Goal: Information Seeking & Learning: Learn about a topic

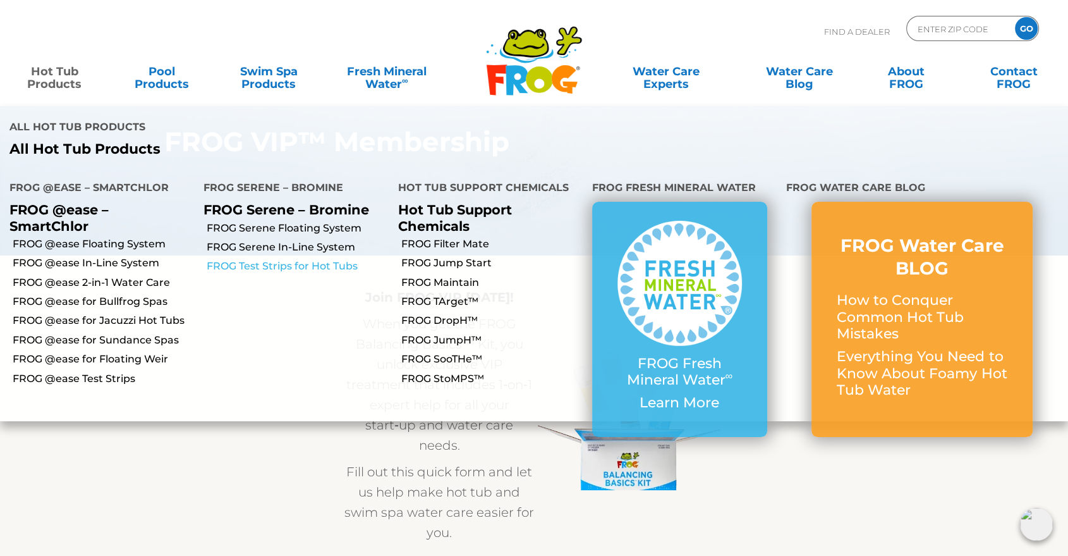
click at [327, 259] on link "FROG Test Strips for Hot Tubs" at bounding box center [297, 266] width 181 height 14
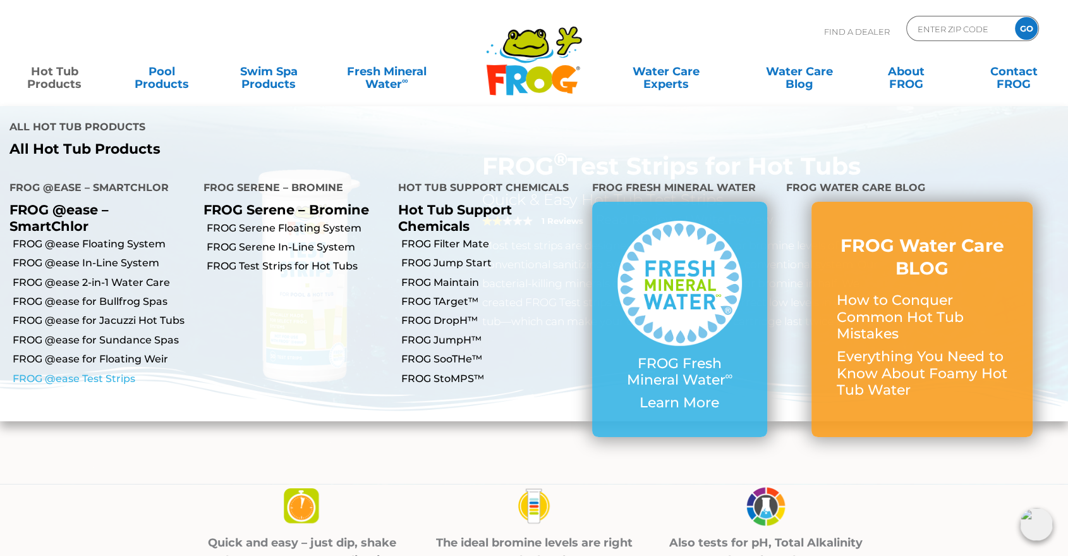
click at [105, 372] on link "FROG @ease Test Strips" at bounding box center [103, 379] width 181 height 14
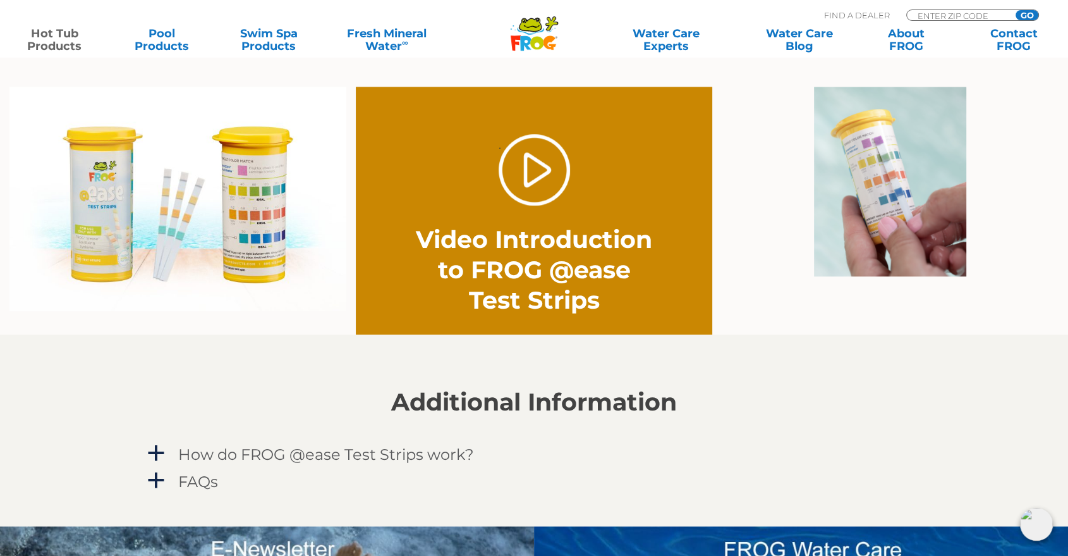
scroll to position [983, 0]
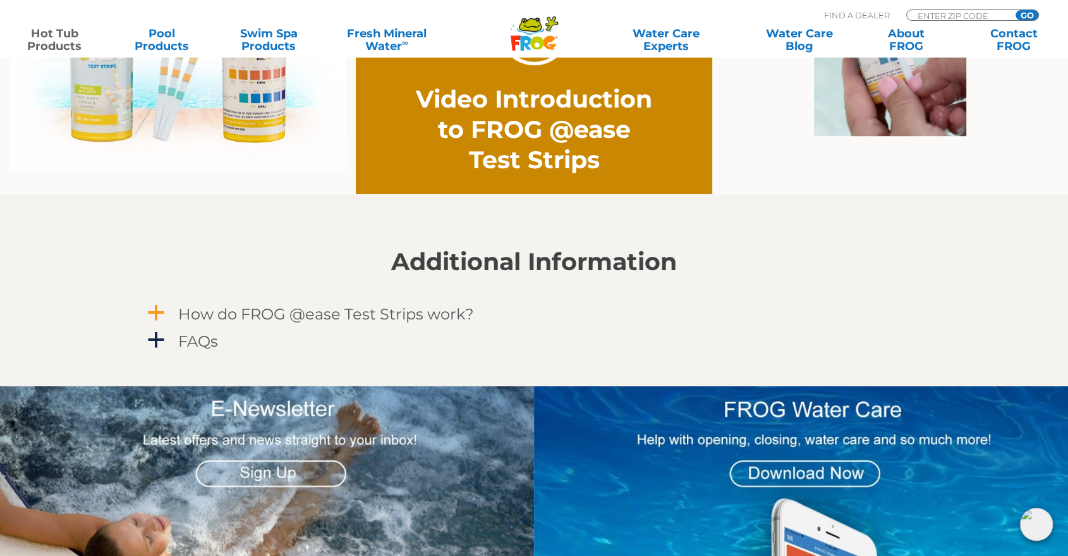
click at [309, 312] on h4 "How do FROG @ease Test Strips work?" at bounding box center [326, 313] width 296 height 17
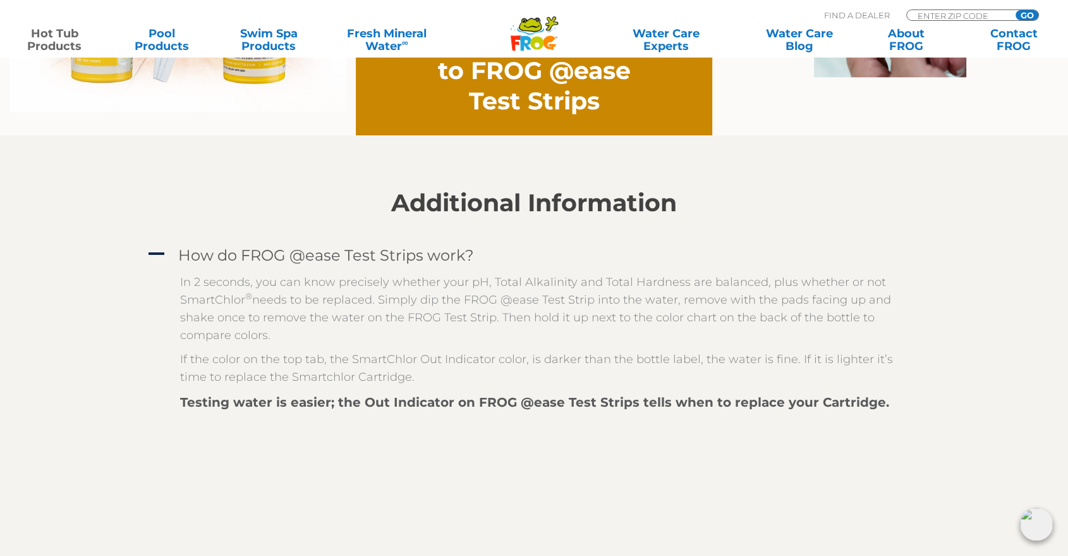
scroll to position [1123, 0]
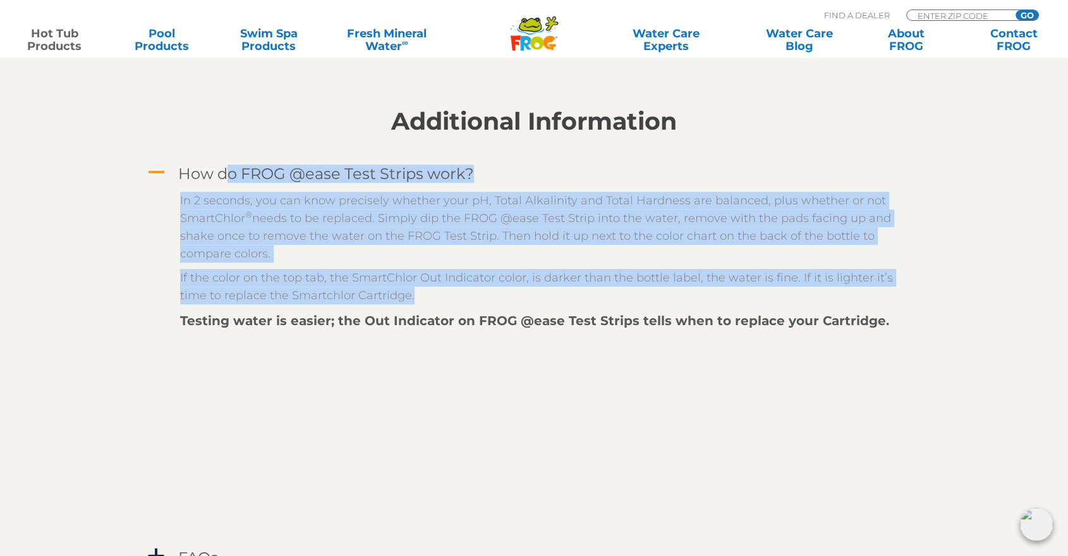
drag, startPoint x: 441, startPoint y: 298, endPoint x: 182, endPoint y: 171, distance: 288.6
click at [182, 171] on div "A How do FROG @ease Test Strips work? In 2 seconds, you can know precisely whet…" at bounding box center [534, 352] width 778 height 382
copy div "How do FROG @ease Test Strips work? In 2 seconds, you can know precisely whethe…"
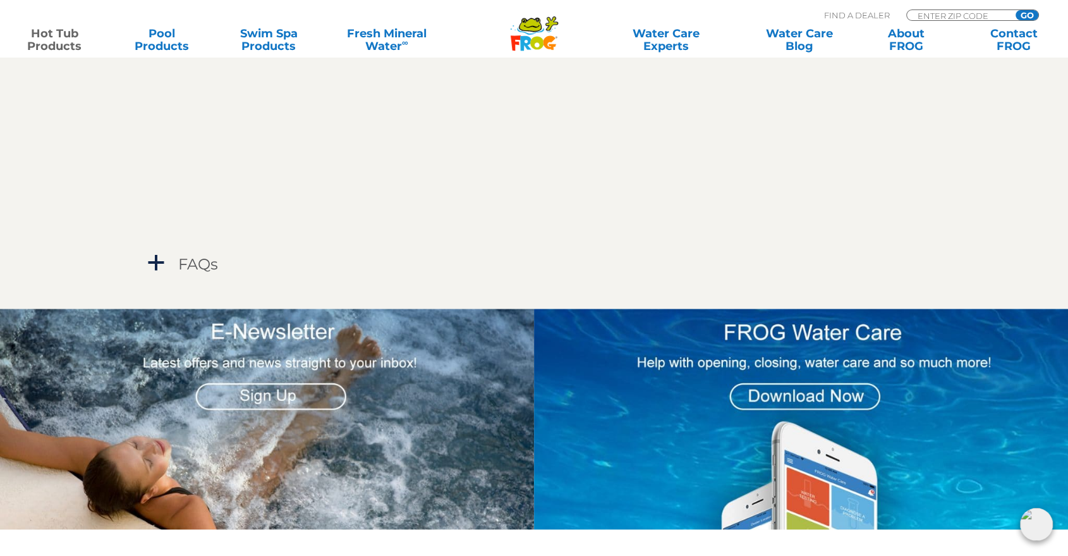
scroll to position [1545, 0]
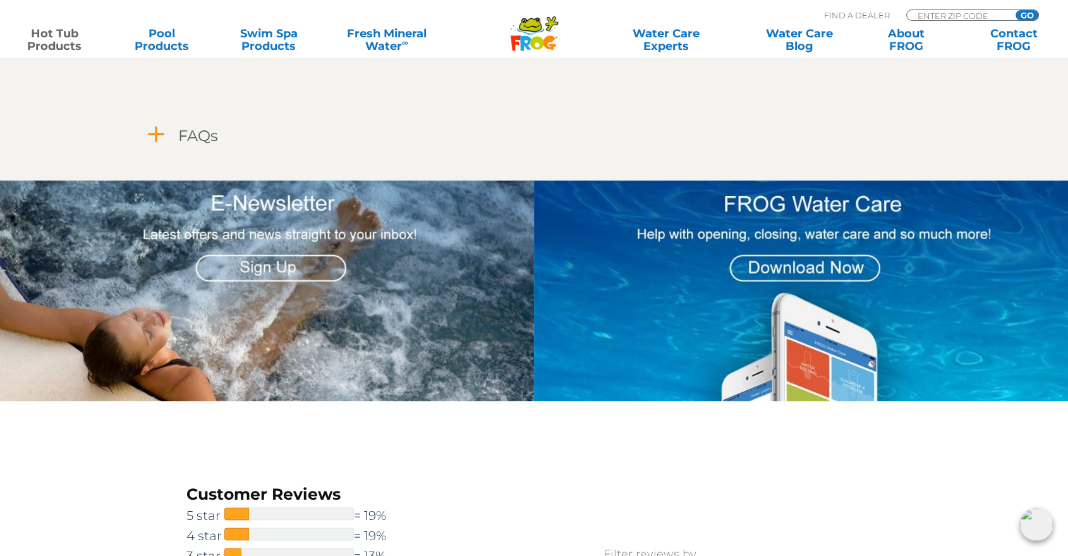
click at [161, 139] on span "a" at bounding box center [156, 134] width 19 height 19
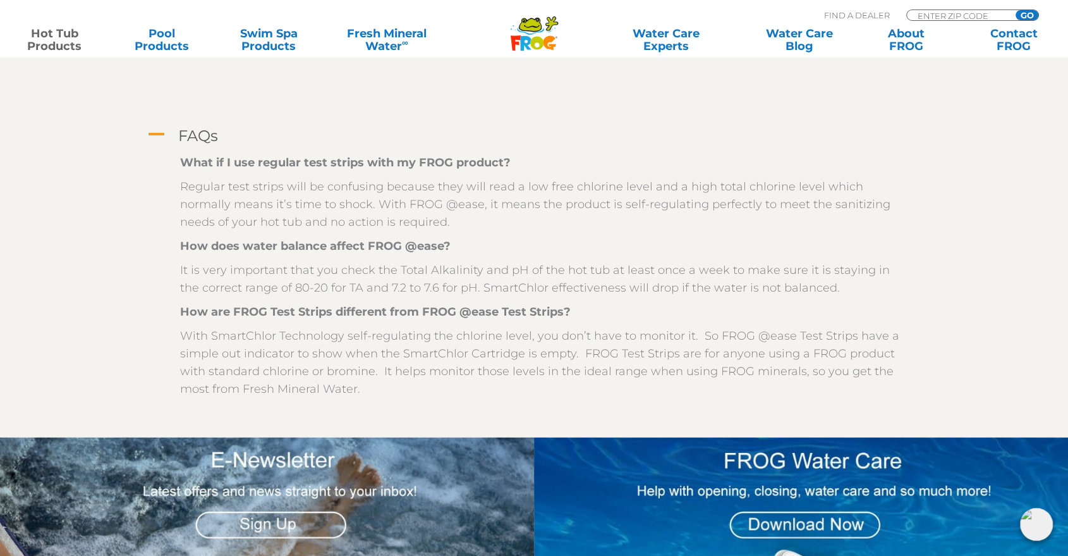
click at [966, 241] on section "Additional Information A How do FROG @ease Test Strips work? In 2 seconds, you …" at bounding box center [534, 34] width 1068 height 805
drag, startPoint x: 369, startPoint y: 388, endPoint x: 180, endPoint y: 136, distance: 314.8
click at [180, 136] on div "A FAQs What if I use regular test strips with my FROG product? Regular test str…" at bounding box center [534, 264] width 778 height 283
copy div "FAQs What if I use regular test strips with my FROG product? Regular test strip…"
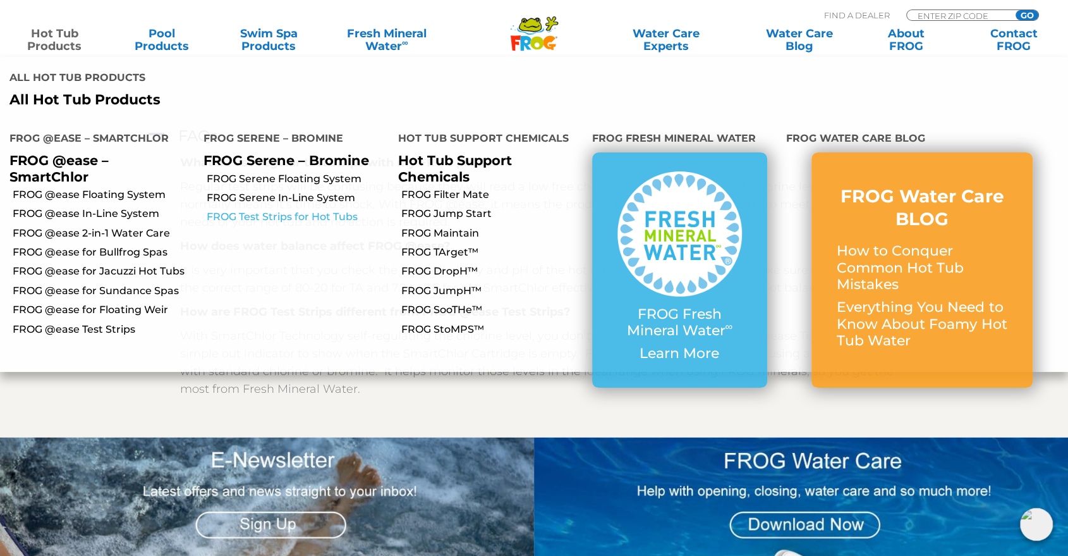
click at [283, 210] on link "FROG Test Strips for Hot Tubs" at bounding box center [297, 217] width 181 height 14
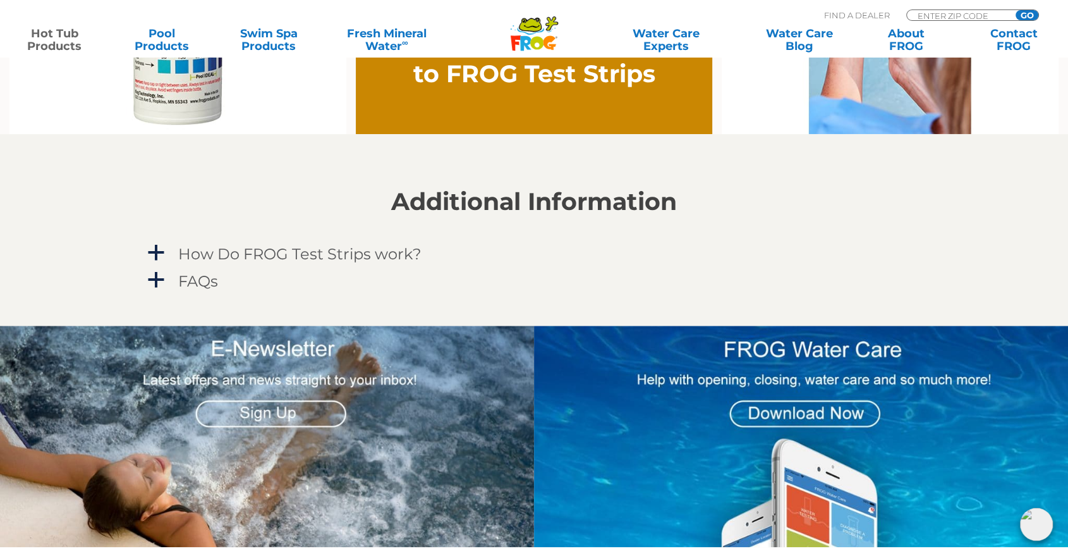
scroll to position [983, 0]
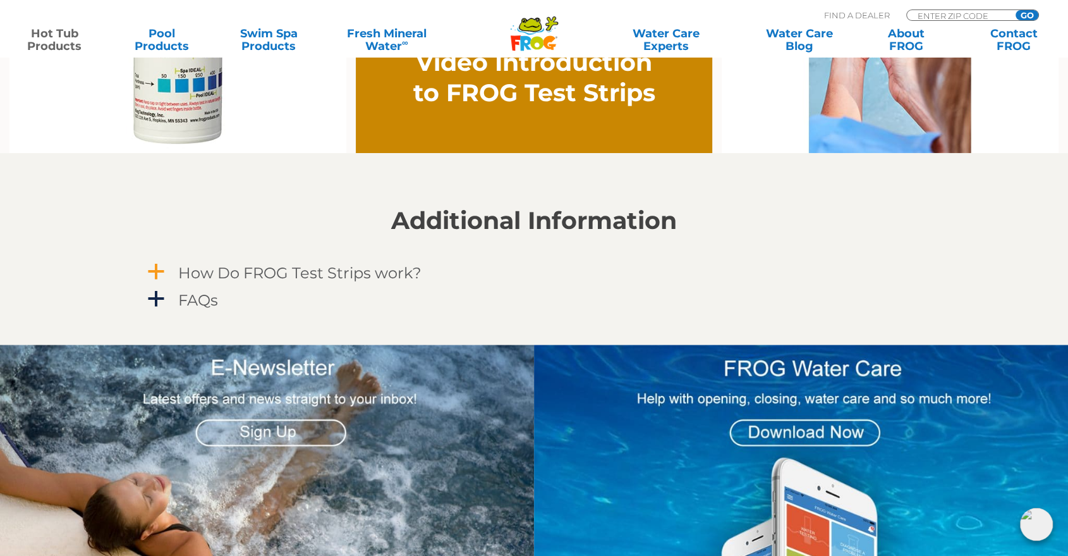
click at [166, 271] on link "a How Do FROG Test Strips work?" at bounding box center [534, 272] width 778 height 23
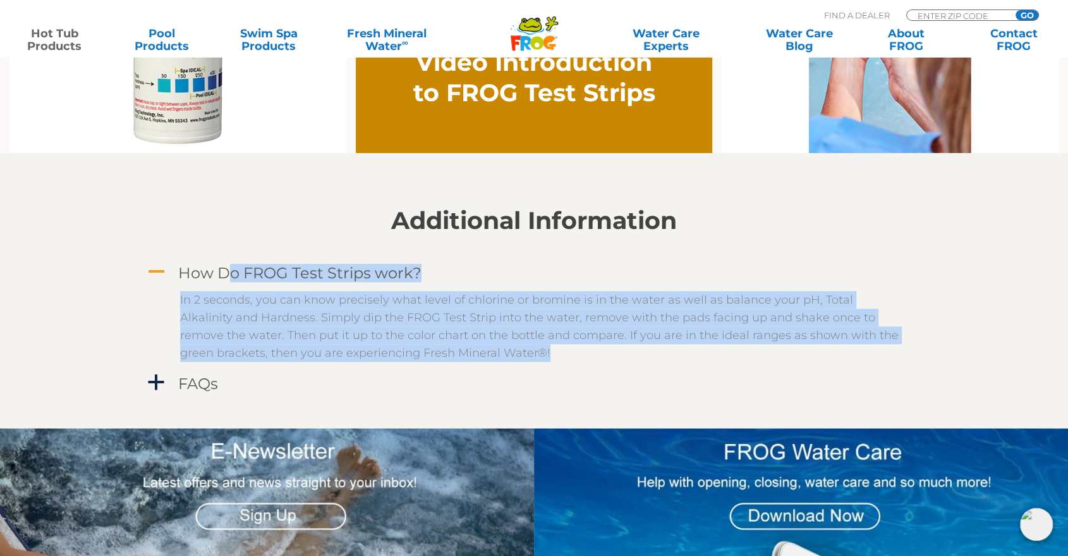
drag, startPoint x: 536, startPoint y: 352, endPoint x: 182, endPoint y: 276, distance: 362.2
click at [182, 276] on div "A How Do FROG Test Strips work? In 2 seconds, you can know precisely what level…" at bounding box center [534, 314] width 778 height 109
copy div "How Do FROG Test Strips work? In 2 seconds, you can know precisely what level o…"
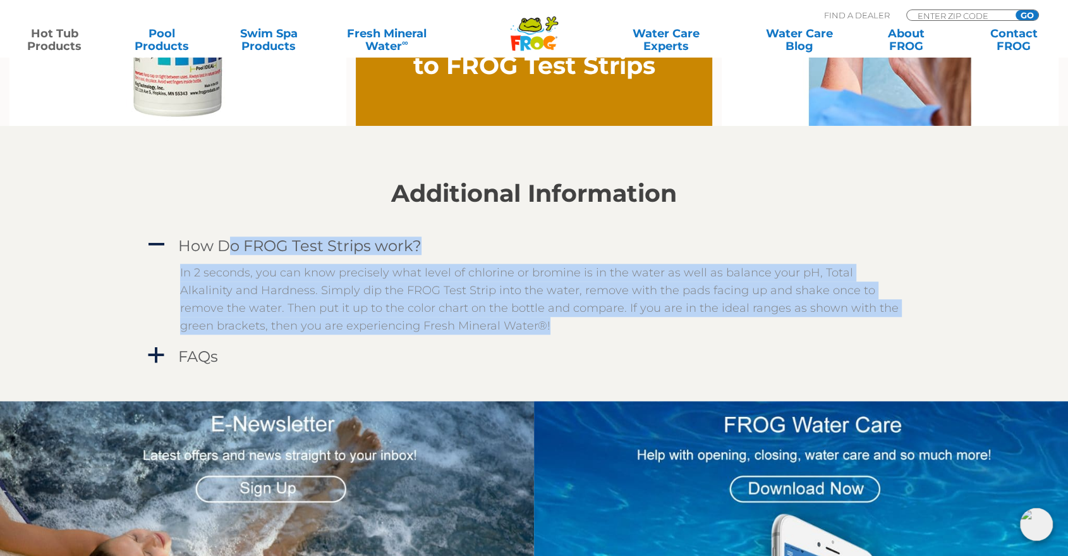
scroll to position [1053, 0]
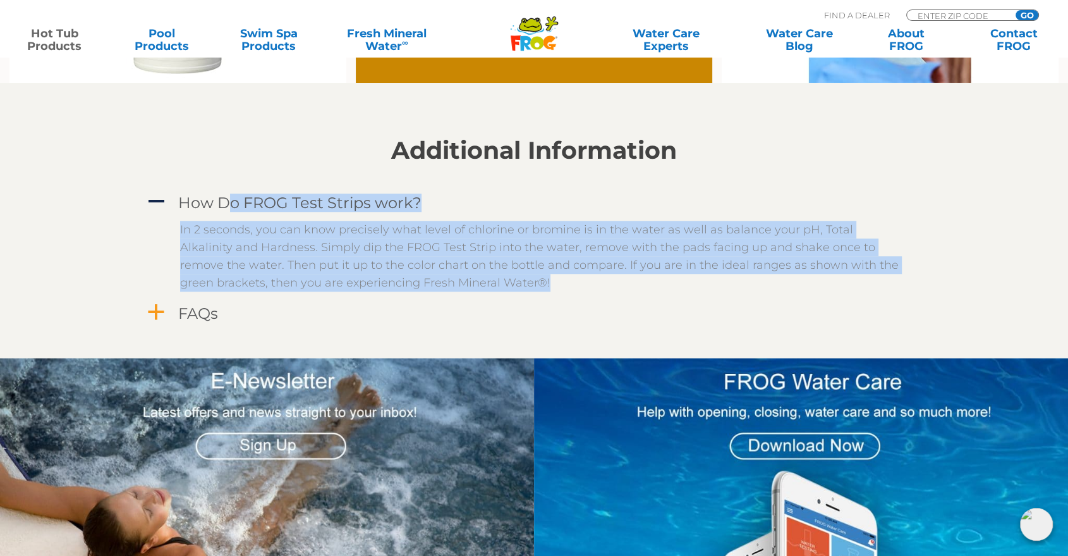
click at [169, 311] on link "a FAQs" at bounding box center [534, 313] width 778 height 23
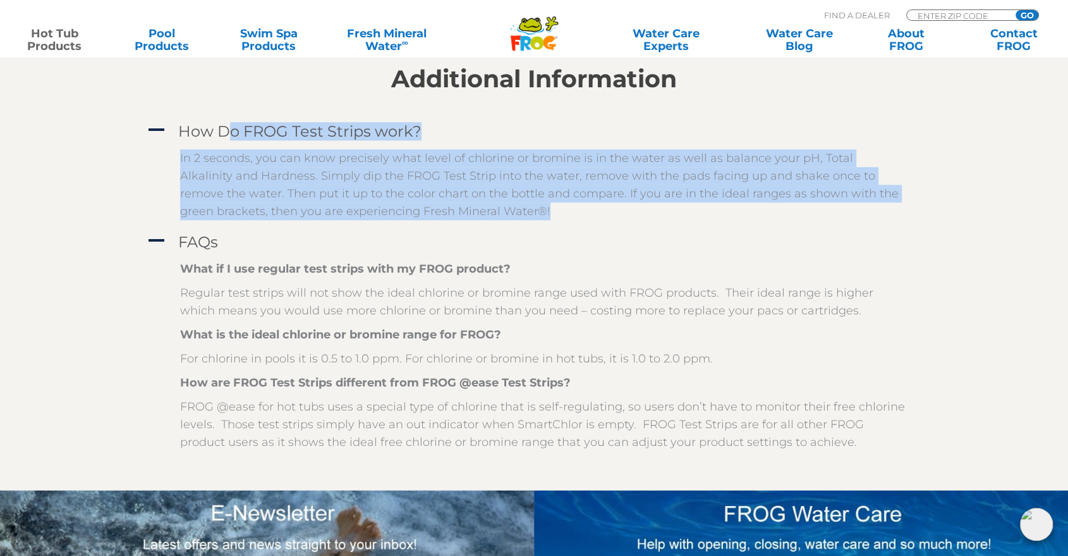
scroll to position [1193, 0]
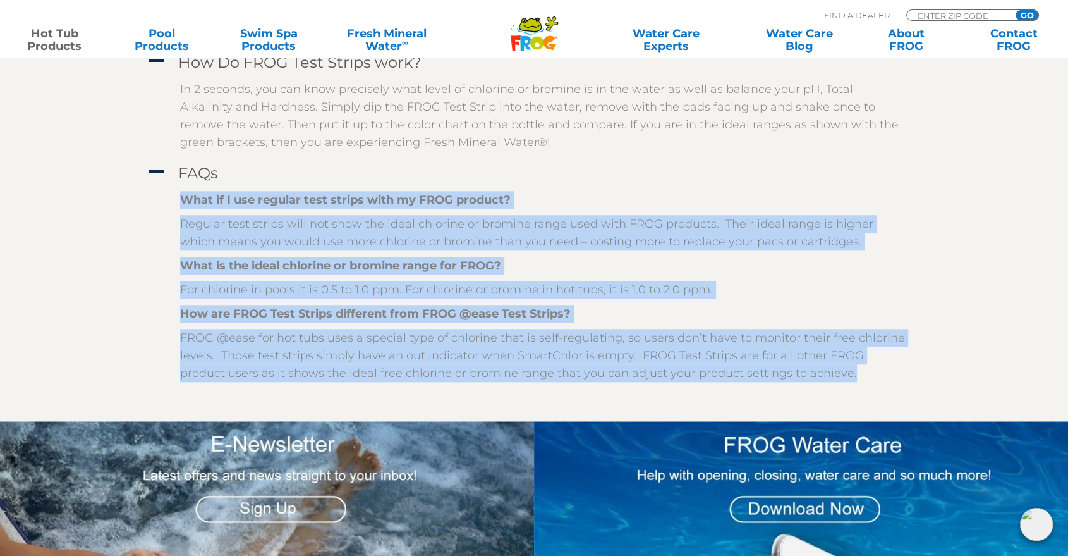
drag, startPoint x: 180, startPoint y: 200, endPoint x: 802, endPoint y: 379, distance: 646.6
click at [802, 379] on div "What if I use regular test strips with my FROG product? Regular test strips wil…" at bounding box center [543, 286] width 727 height 191
copy div "What if I use regular test strips with my FROG product? Regular test strips wil…"
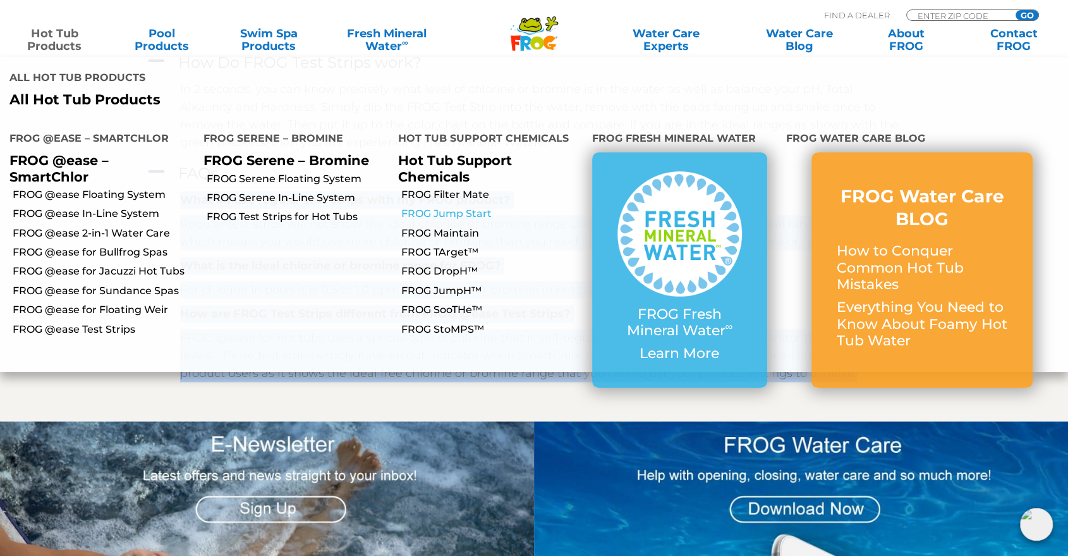
click at [449, 207] on link "FROG Jump Start" at bounding box center [491, 214] width 181 height 14
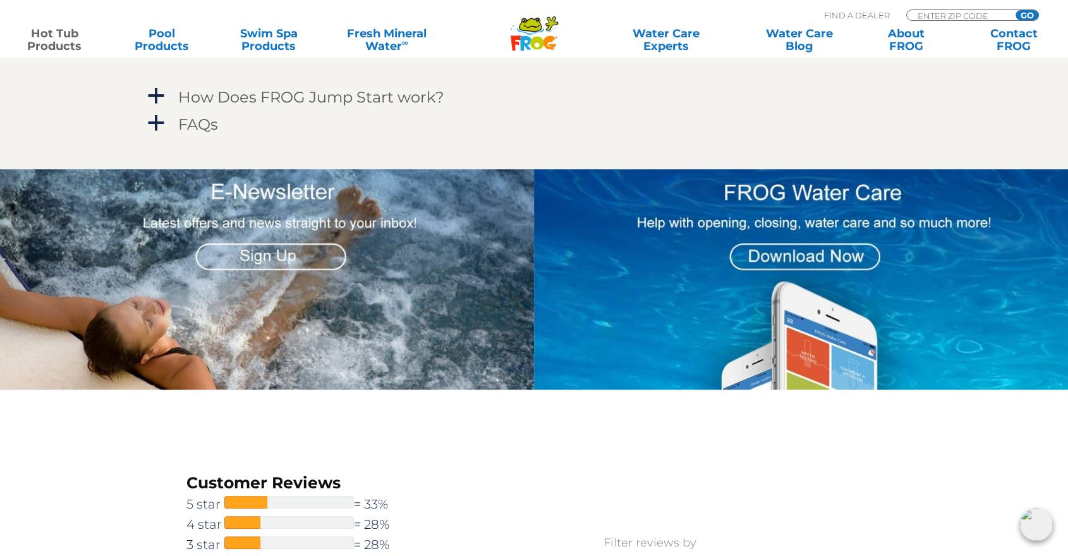
scroll to position [1193, 0]
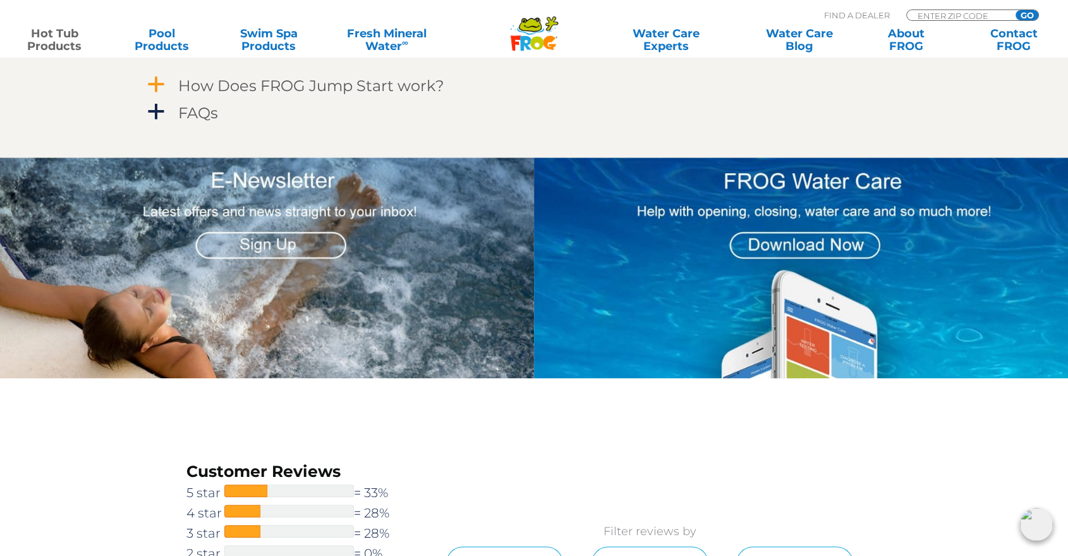
click at [157, 83] on span "a" at bounding box center [156, 84] width 19 height 19
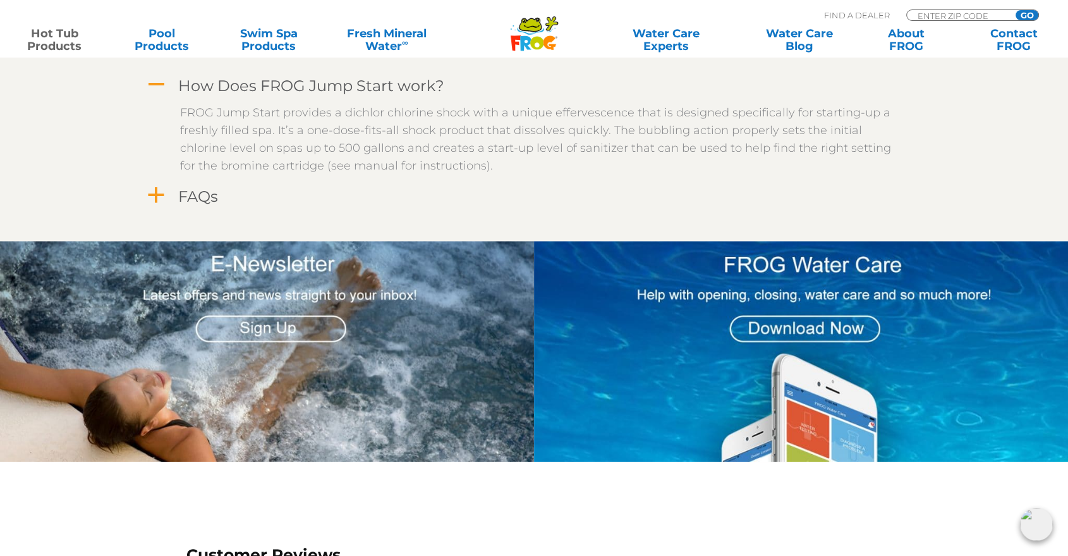
click at [167, 199] on link "a FAQs" at bounding box center [534, 196] width 778 height 23
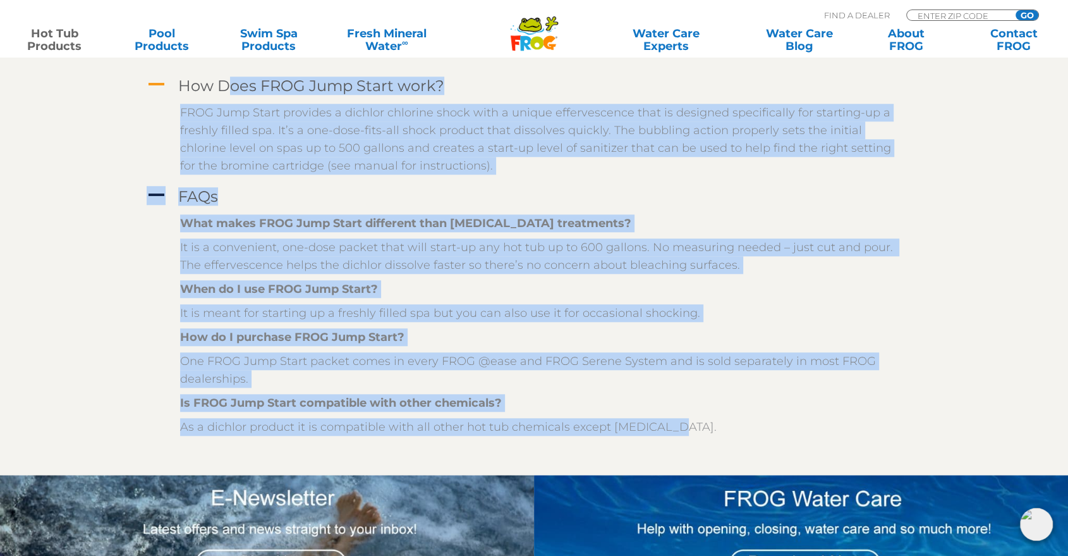
drag, startPoint x: 682, startPoint y: 429, endPoint x: 183, endPoint y: 78, distance: 609.8
click at [183, 78] on div "A How Does FROG Jump Start work? FROG Jump Start provides a dichlor chlorine sh…" at bounding box center [534, 258] width 778 height 370
copy div "How Does FROG Jump Start work? FROG Jump Start provides a dichlor chlorine shoc…"
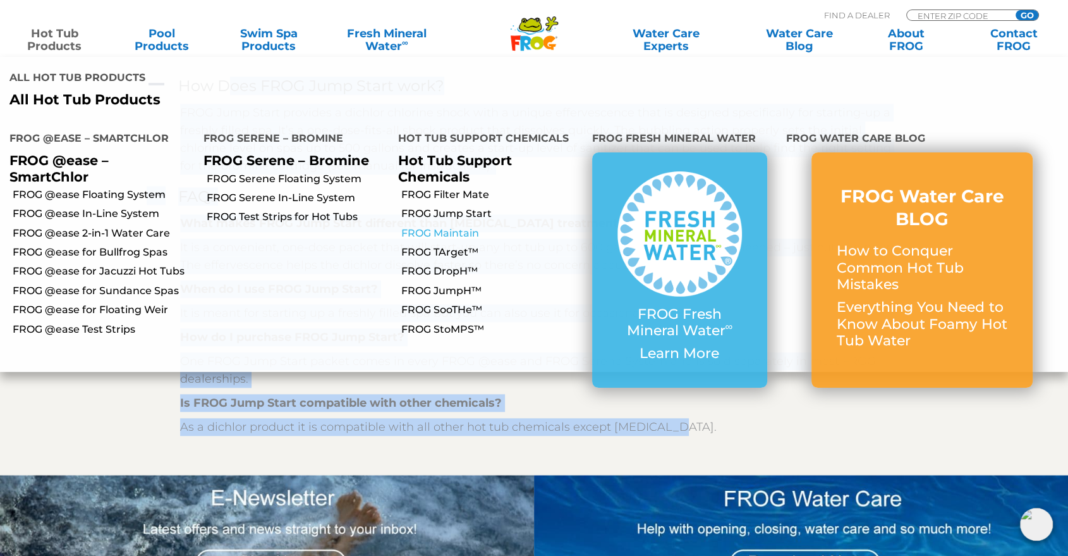
click at [468, 226] on link "FROG Maintain" at bounding box center [491, 233] width 181 height 14
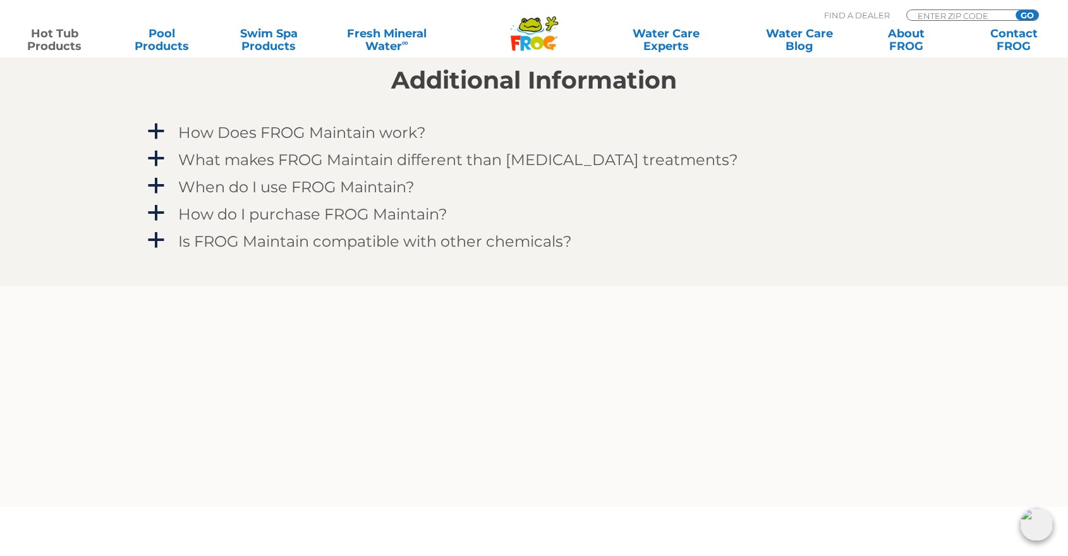
scroll to position [1123, 0]
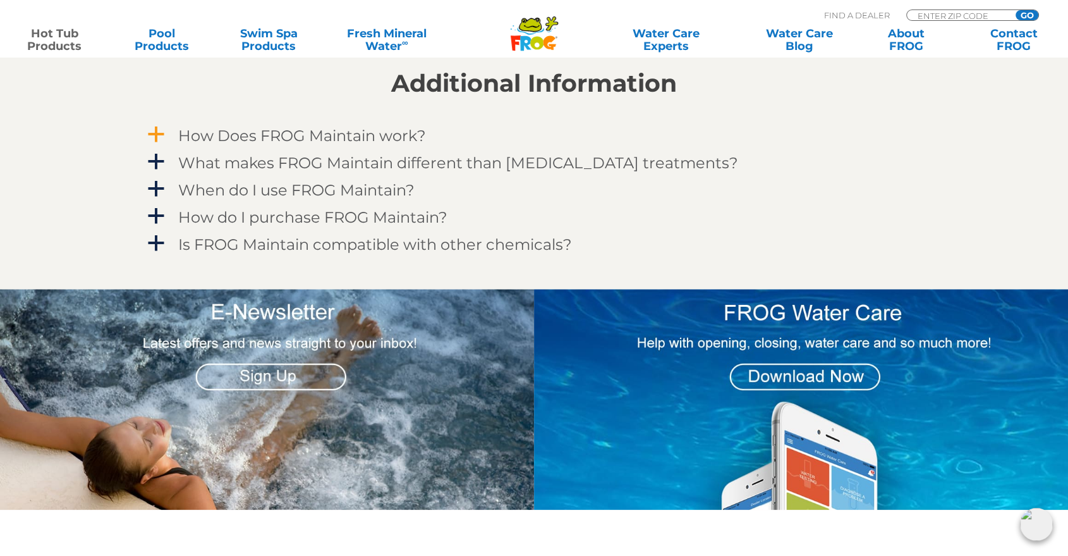
click at [154, 129] on span "a" at bounding box center [156, 134] width 19 height 19
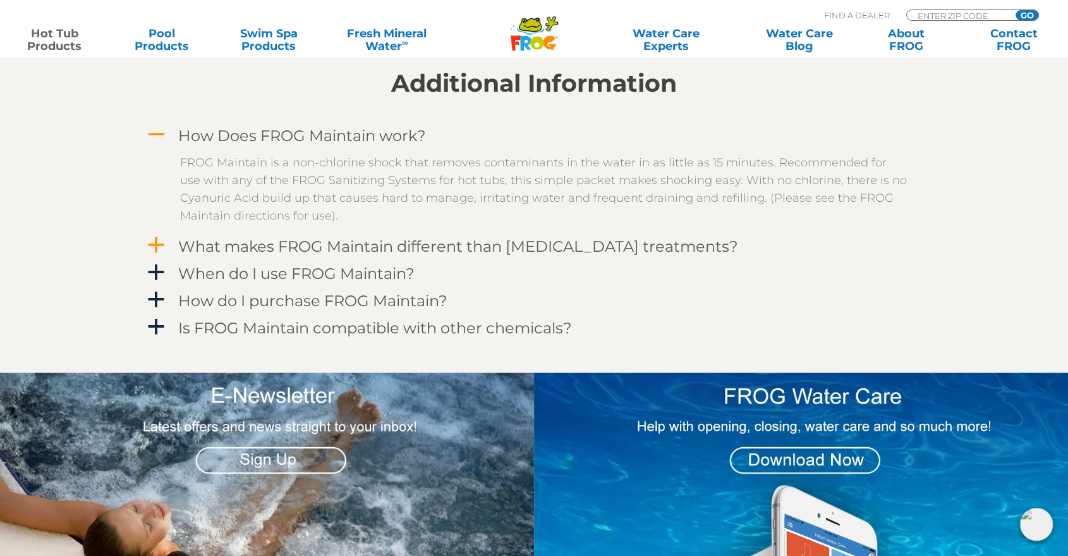
click at [158, 241] on span "a" at bounding box center [156, 245] width 19 height 19
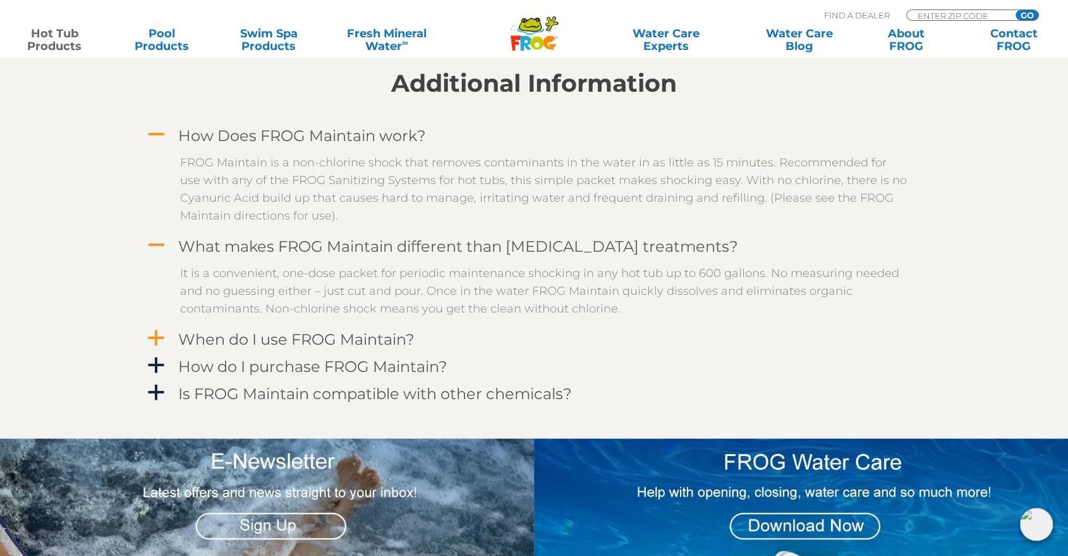
click at [158, 338] on span "a" at bounding box center [156, 338] width 19 height 19
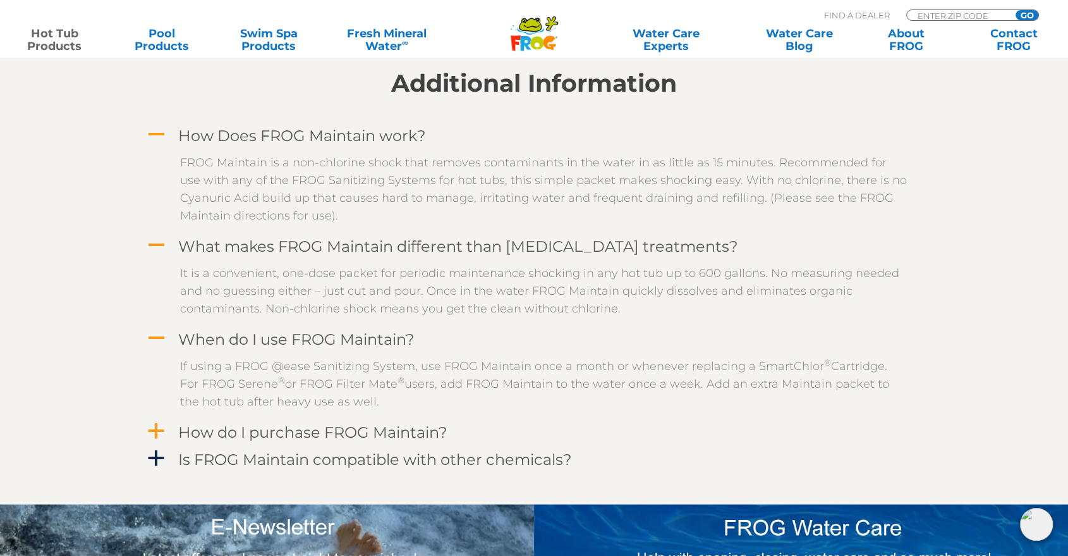
click at [161, 424] on span "a" at bounding box center [156, 431] width 19 height 19
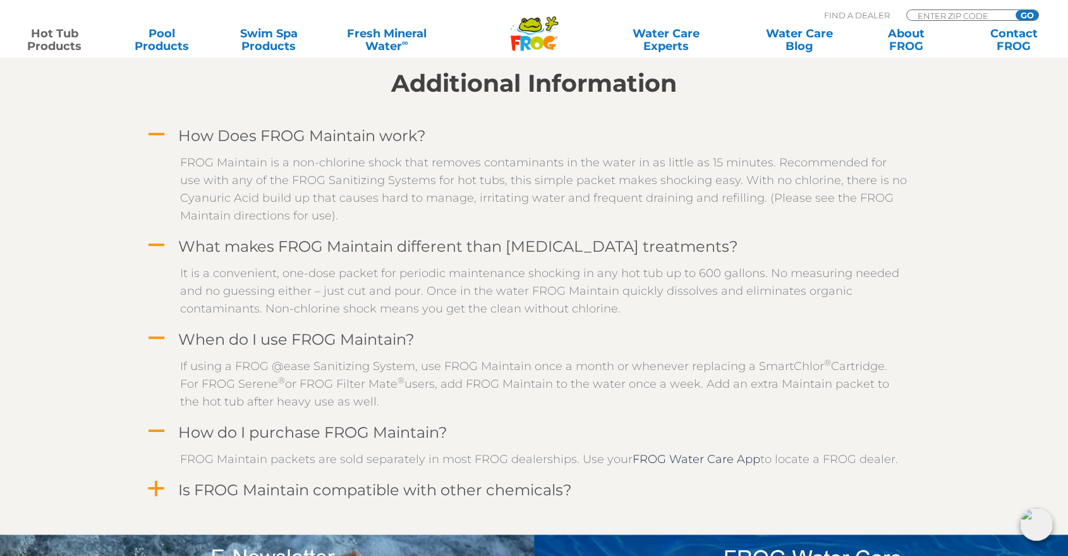
click at [164, 485] on span "a" at bounding box center [156, 488] width 19 height 19
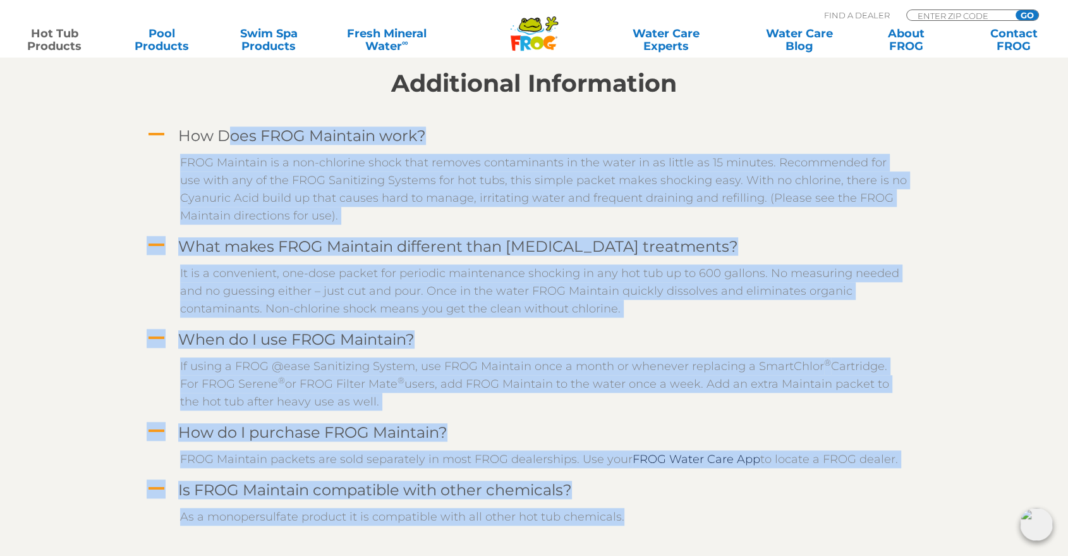
drag, startPoint x: 630, startPoint y: 517, endPoint x: 182, endPoint y: 128, distance: 592.8
click at [182, 128] on div "A How Does FROG Maintain work? FROG Maintain is a non-chlorine shock that remov…" at bounding box center [534, 328] width 778 height 410
copy div "How Does FROG Maintain work? FROG Maintain is a non-chlorine shock that removes…"
drag, startPoint x: 984, startPoint y: 235, endPoint x: 979, endPoint y: 226, distance: 9.6
click at [984, 235] on section "Additional Information A How Does FROG Maintain work? FROG Maintain is a non-ch…" at bounding box center [534, 305] width 1068 height 517
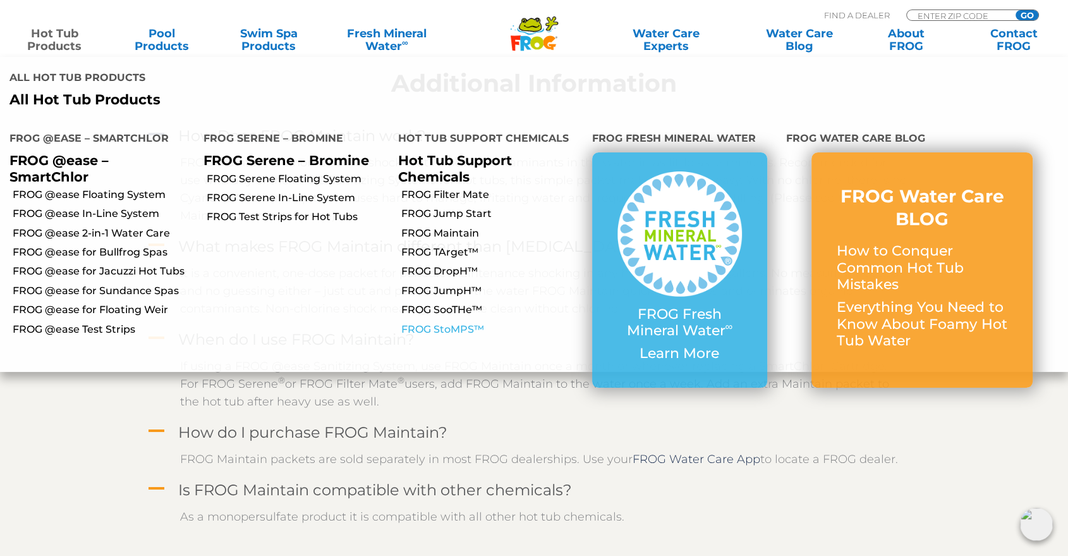
click at [460, 322] on link "FROG StoMPS™" at bounding box center [491, 329] width 181 height 14
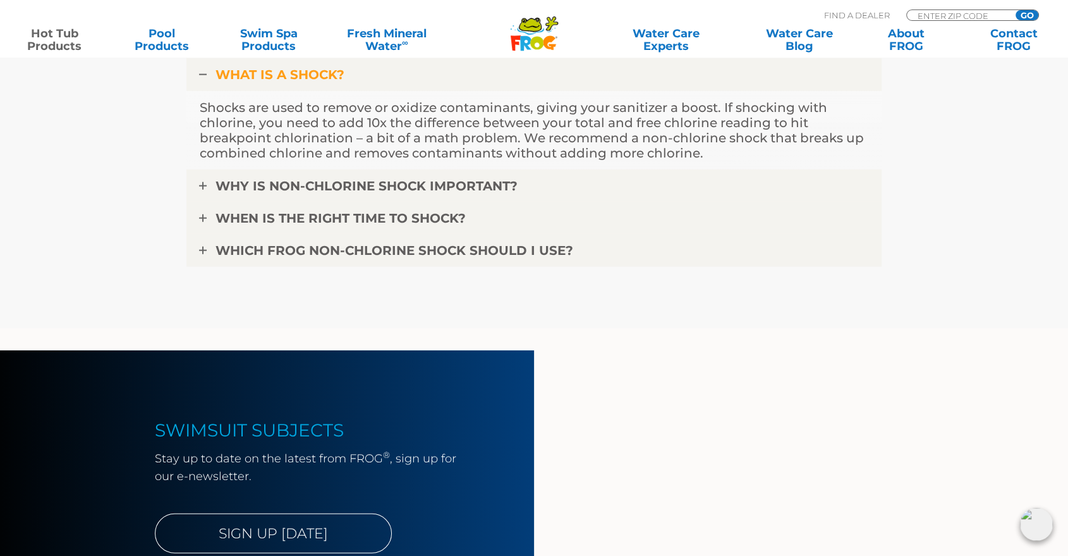
scroll to position [3090, 0]
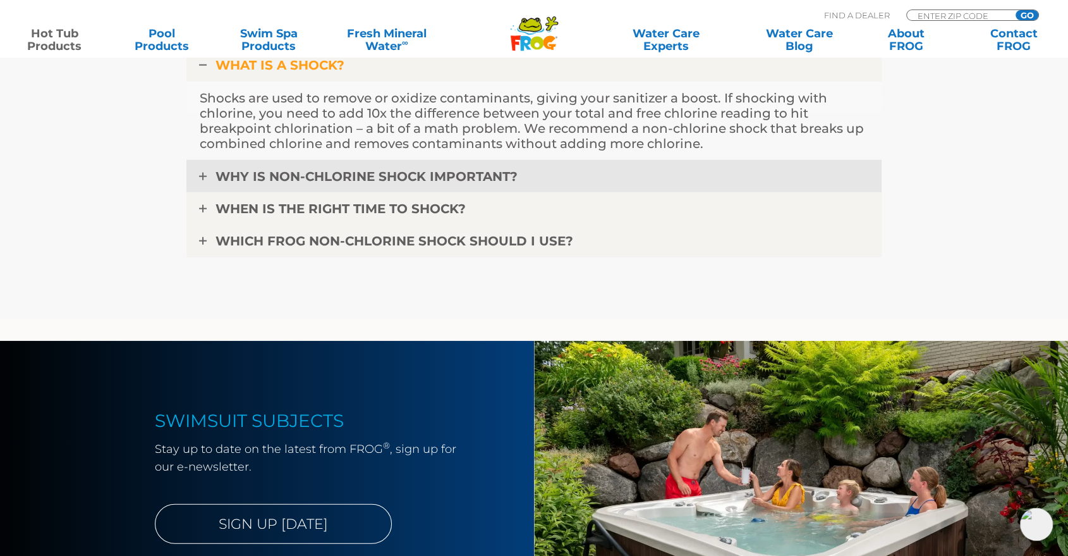
click at [208, 174] on link "WHY IS NON-CHLORINE SHOCK IMPORTANT?" at bounding box center [533, 176] width 695 height 33
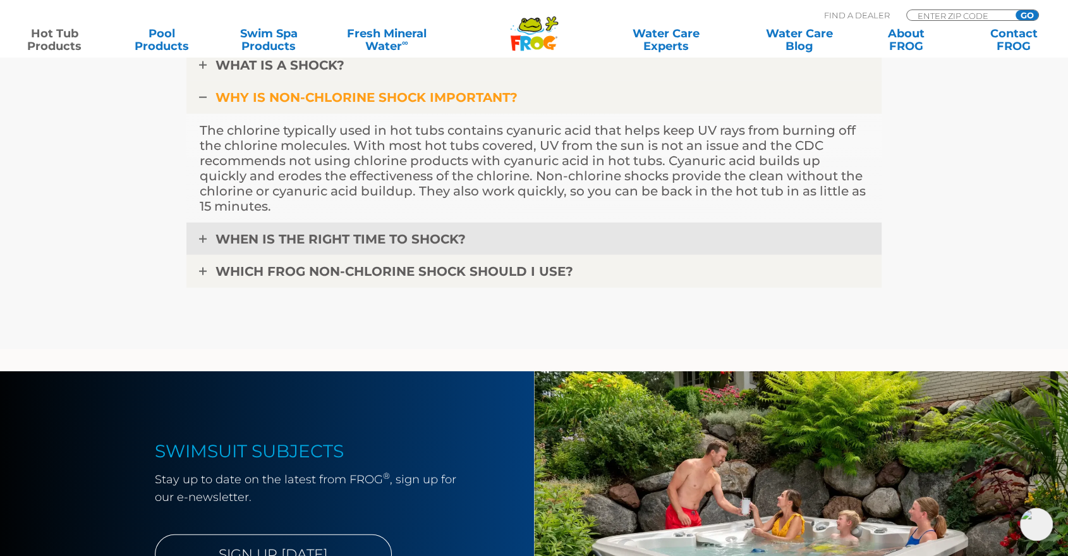
click at [205, 239] on icon at bounding box center [203, 239] width 8 height 8
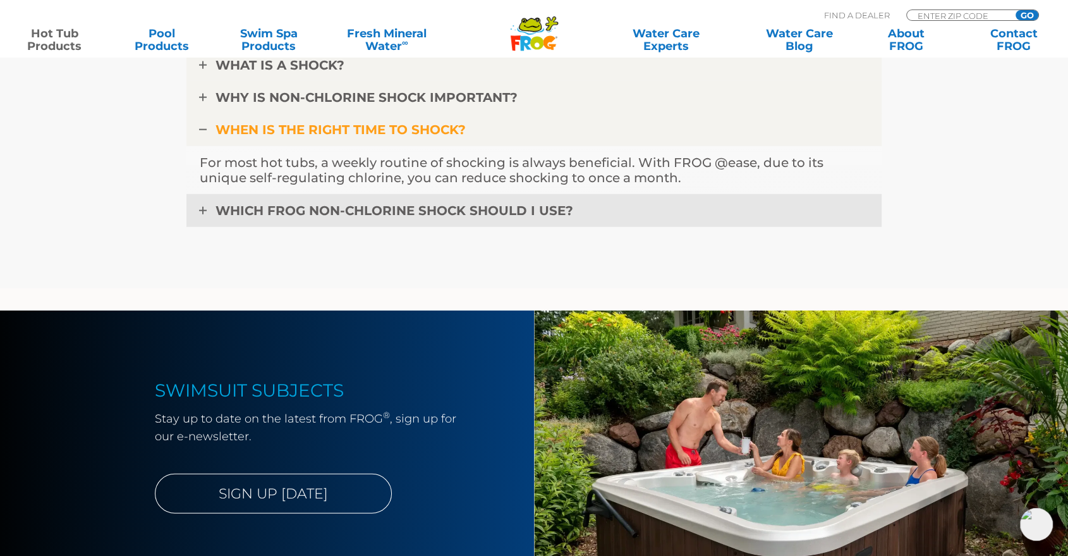
click at [205, 214] on link "WHICH FROG NON-CHLORINE SHOCK SHOULD I USE?" at bounding box center [533, 210] width 695 height 33
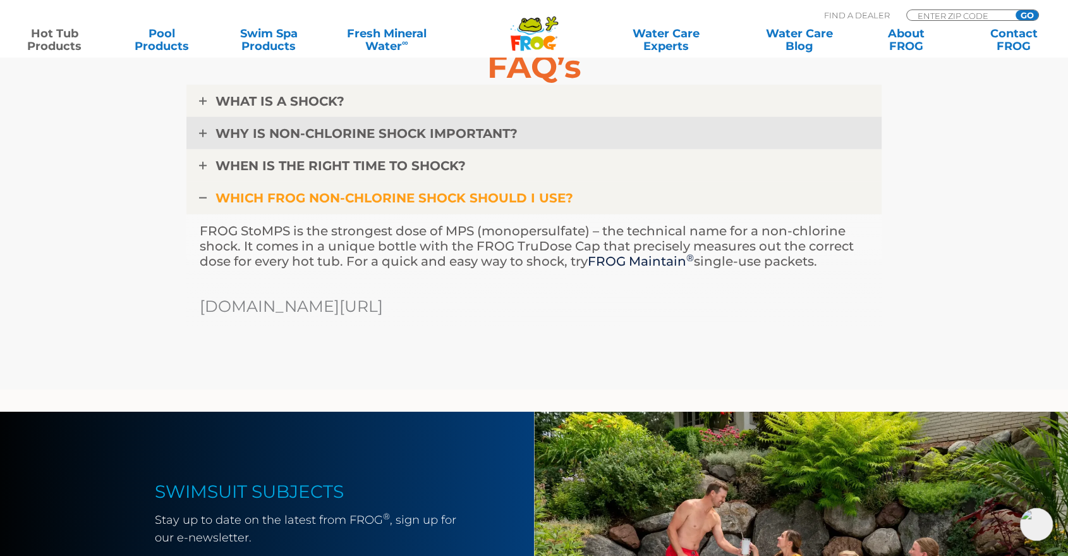
scroll to position [3020, 0]
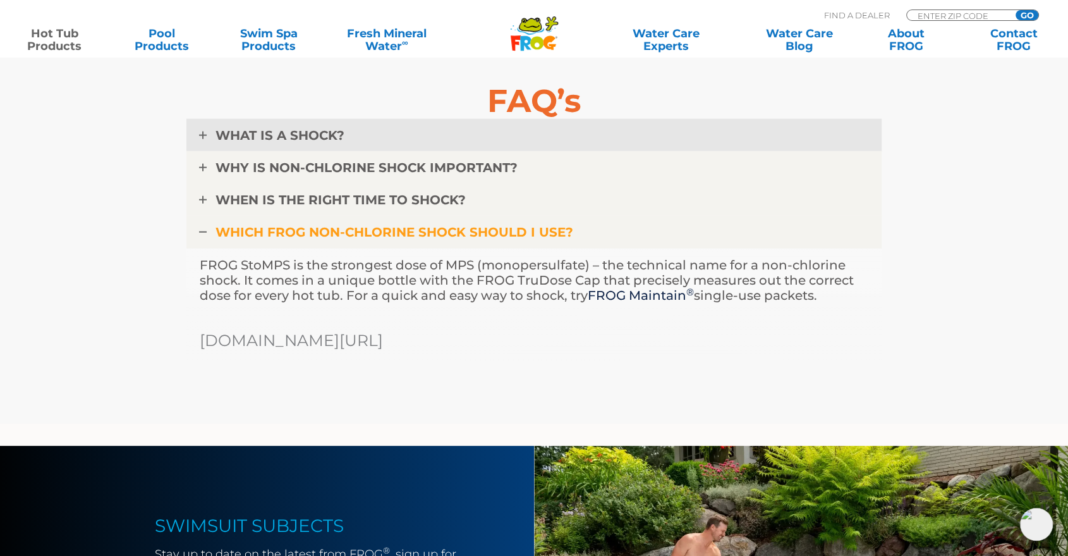
click at [212, 133] on link "WHAT IS A SHOCK?" at bounding box center [533, 135] width 695 height 33
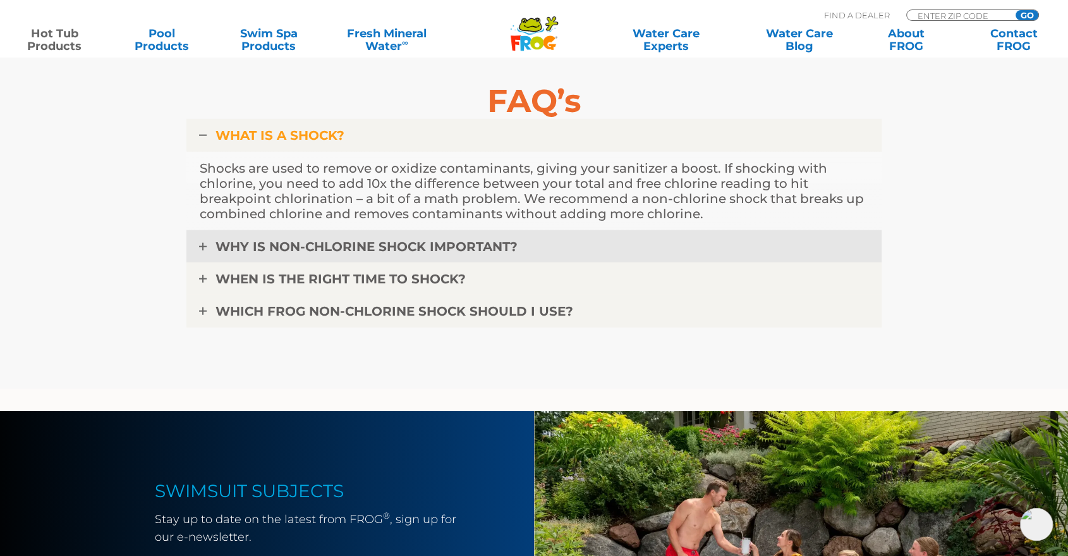
click at [205, 240] on link "WHY IS NON-CHLORINE SHOCK IMPORTANT?" at bounding box center [533, 246] width 695 height 33
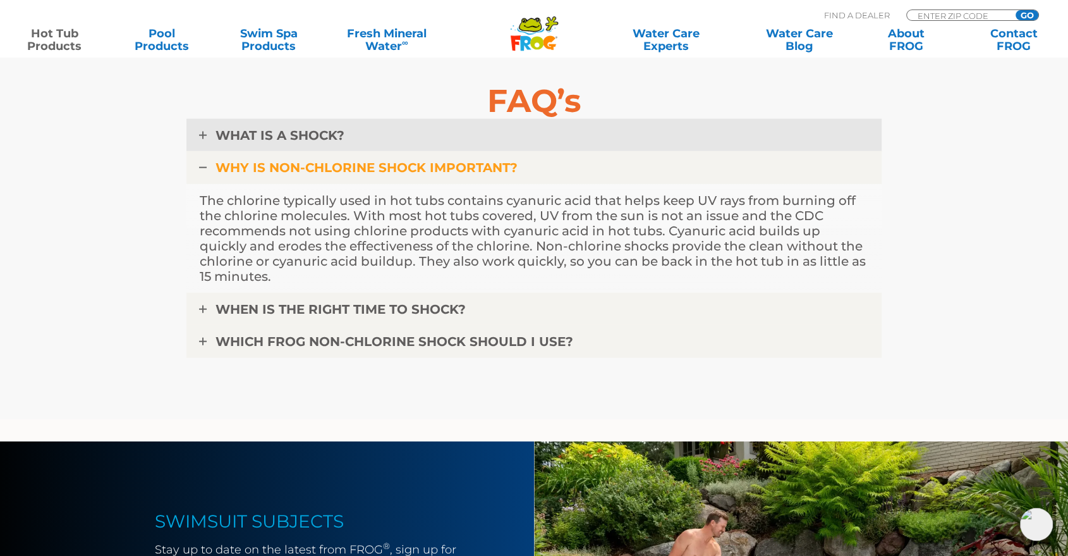
click at [202, 137] on icon at bounding box center [203, 135] width 8 height 8
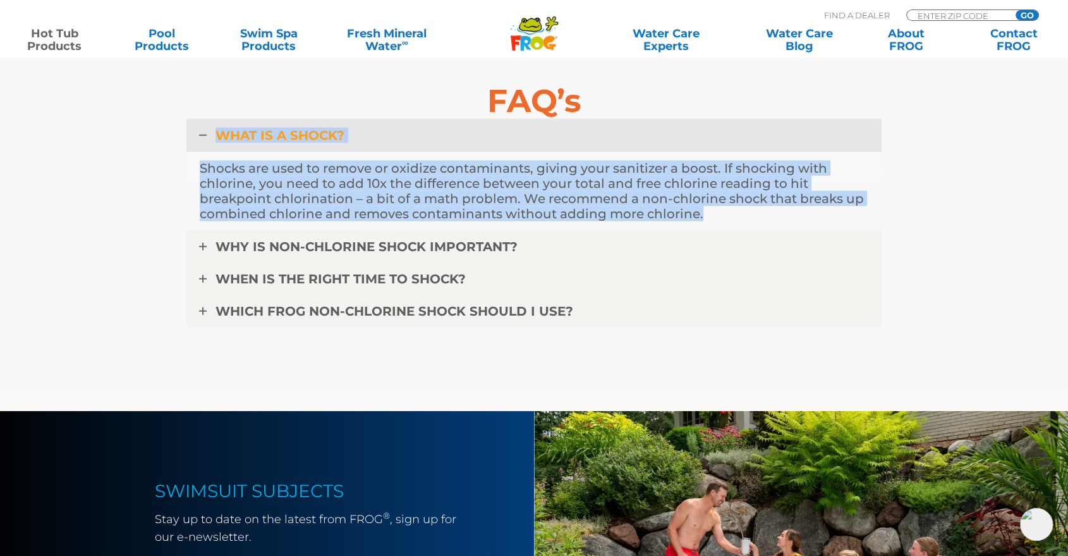
drag, startPoint x: 700, startPoint y: 212, endPoint x: 218, endPoint y: 138, distance: 487.9
click at [218, 138] on div "WHAT IS A SHOCK? Shocks are used to remove or oxidize contaminants, giving your…" at bounding box center [533, 175] width 695 height 112
copy div "WHAT IS A SHOCK? Shocks are used to remove or oxidize contaminants, giving your…"
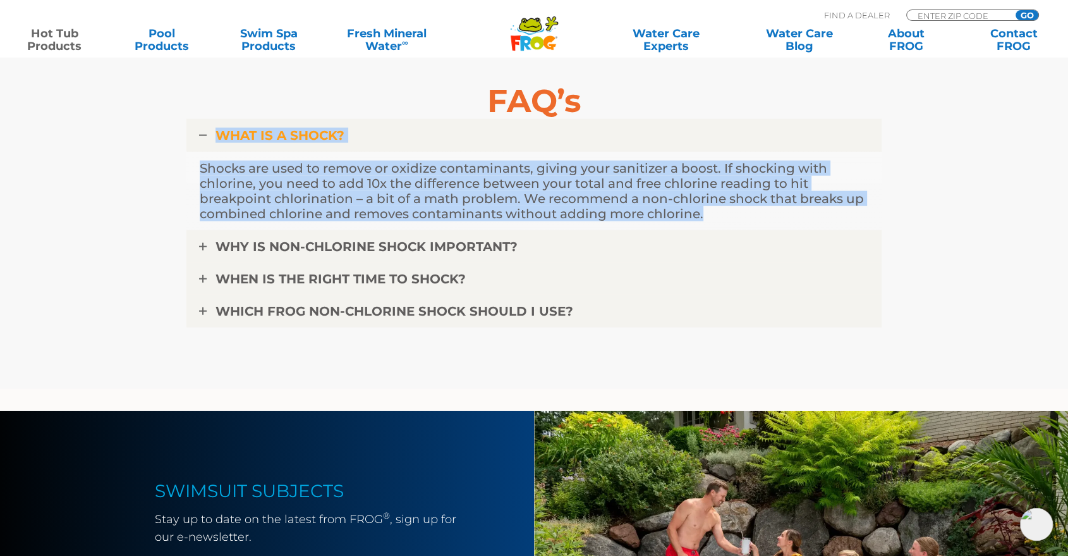
drag, startPoint x: 1030, startPoint y: 248, endPoint x: 972, endPoint y: 259, distance: 59.3
click at [1030, 247] on section "FAQ’s WHAT IS A SHOCK? Shocks are used to remove or oxidize contaminants, givin…" at bounding box center [534, 212] width 1068 height 353
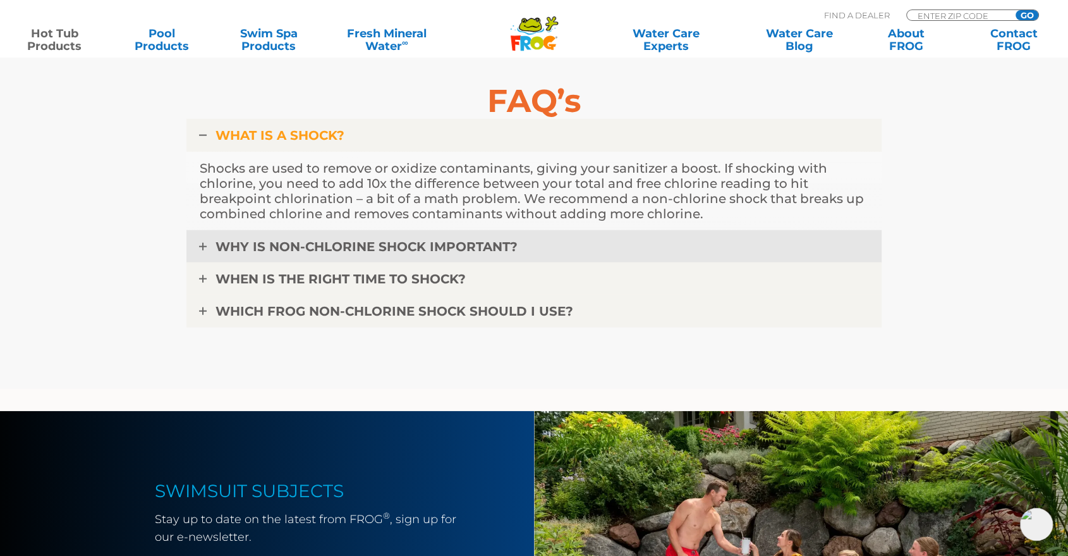
click at [204, 245] on icon at bounding box center [203, 247] width 8 height 8
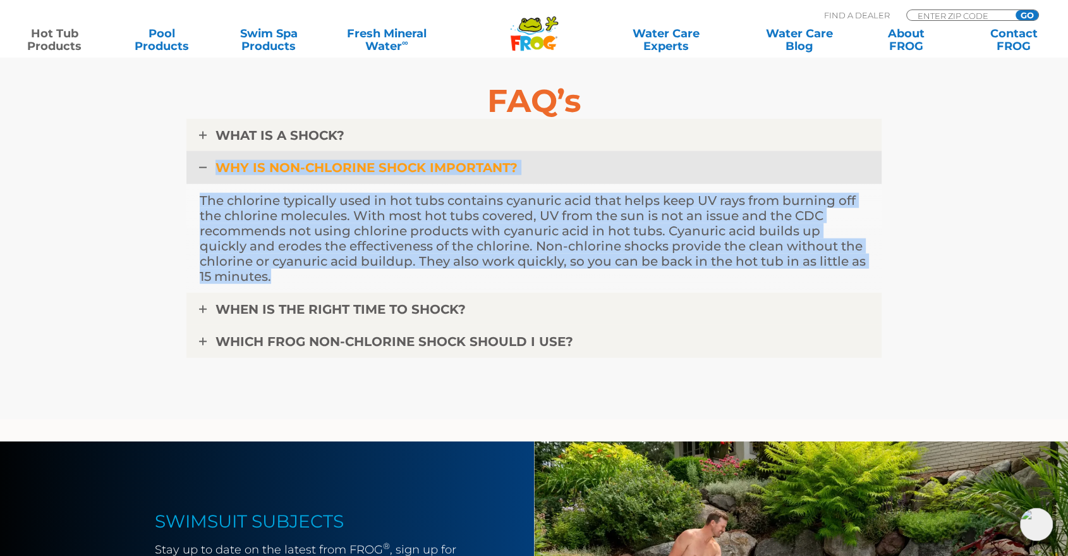
drag, startPoint x: 325, startPoint y: 282, endPoint x: 218, endPoint y: 161, distance: 161.2
click at [218, 161] on div "WHY IS NON-CHLORINE SHOCK IMPORTANT? The chlorine typically used in hot tubs co…" at bounding box center [533, 222] width 695 height 142
copy div "WHY IS NON-CHLORINE SHOCK IMPORTANT? The chlorine typically used in hot tubs co…"
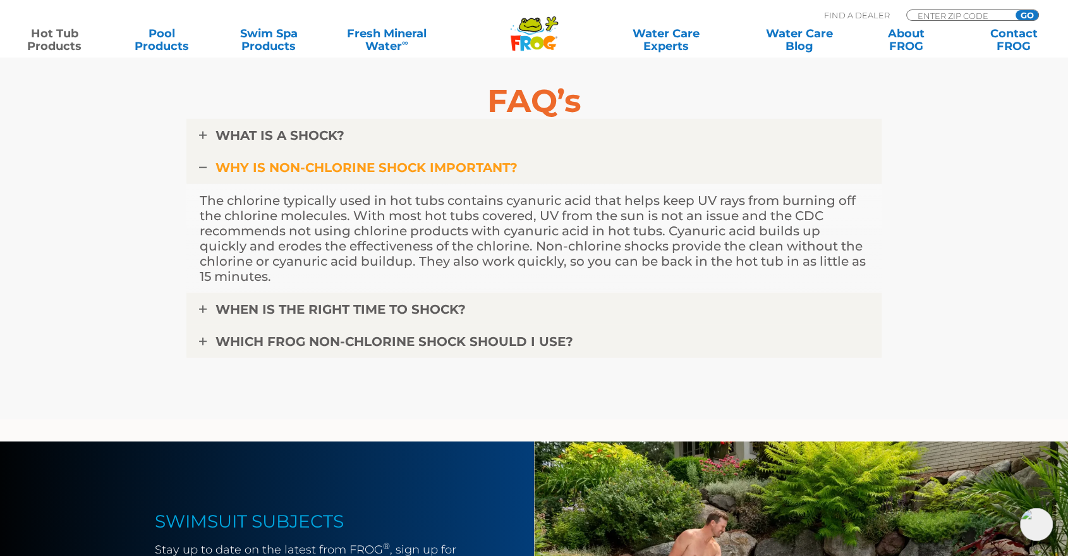
drag, startPoint x: 1003, startPoint y: 331, endPoint x: 958, endPoint y: 337, distance: 44.7
click at [1003, 331] on section "FAQ’s WHAT IS A SHOCK? Shocks are used to remove or oxidize contaminants, givin…" at bounding box center [534, 227] width 1068 height 383
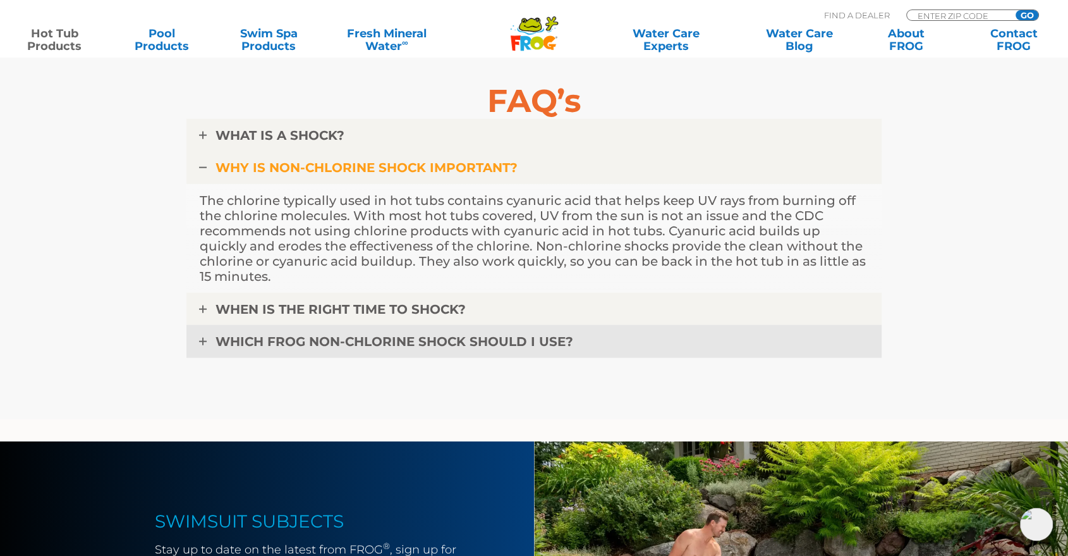
click at [200, 302] on link "WHEN IS THE RIGHT TIME TO SHOCK?" at bounding box center [533, 309] width 695 height 33
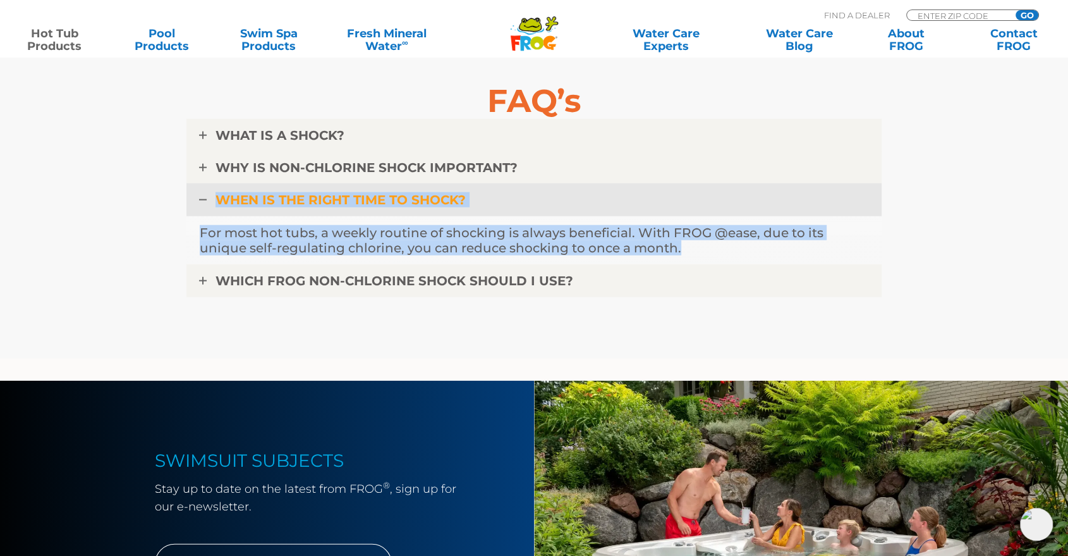
drag, startPoint x: 704, startPoint y: 245, endPoint x: 219, endPoint y: 197, distance: 487.2
click at [219, 197] on div "WHEN IS THE RIGHT TIME TO SHOCK? For most hot tubs, a weekly routine of shockin…" at bounding box center [533, 224] width 695 height 82
copy div "WHEN IS THE RIGHT TIME TO SHOCK? For most hot tubs, a weekly routine of shockin…"
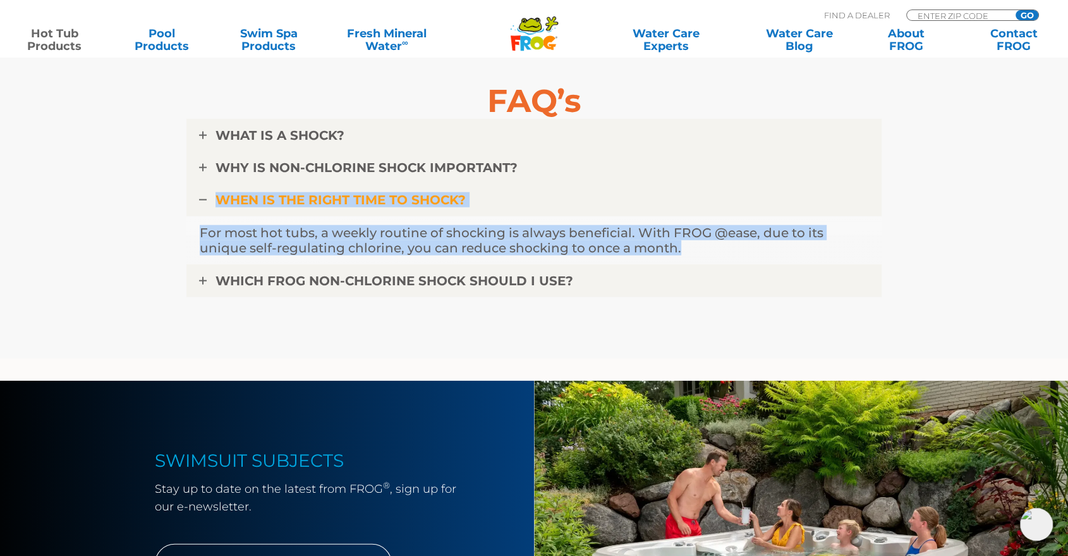
drag, startPoint x: 994, startPoint y: 259, endPoint x: 859, endPoint y: 284, distance: 136.9
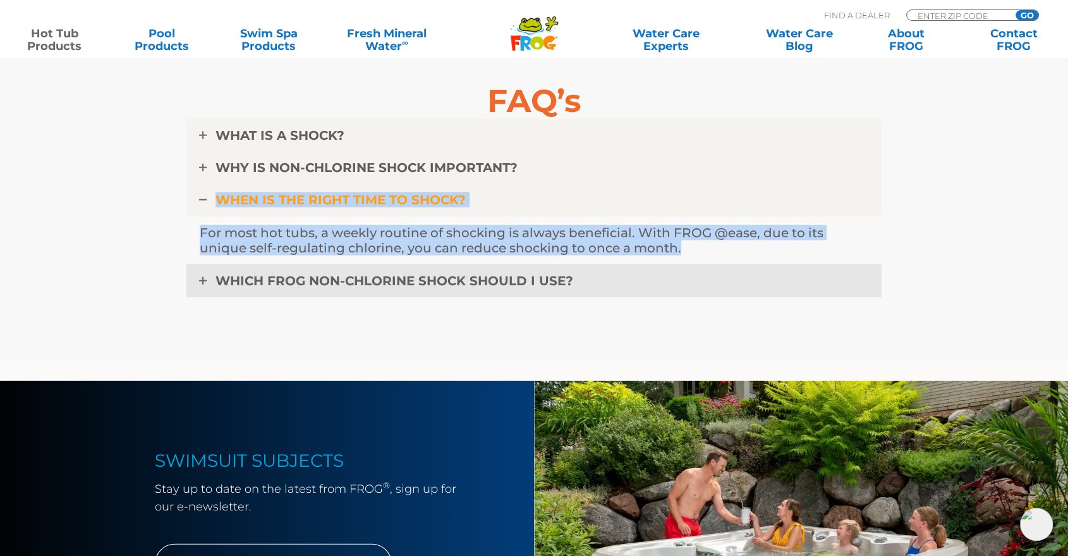
click at [994, 259] on section "FAQ’s WHAT IS A SHOCK? Shocks are used to remove or oxidize contaminants, givin…" at bounding box center [534, 197] width 1068 height 322
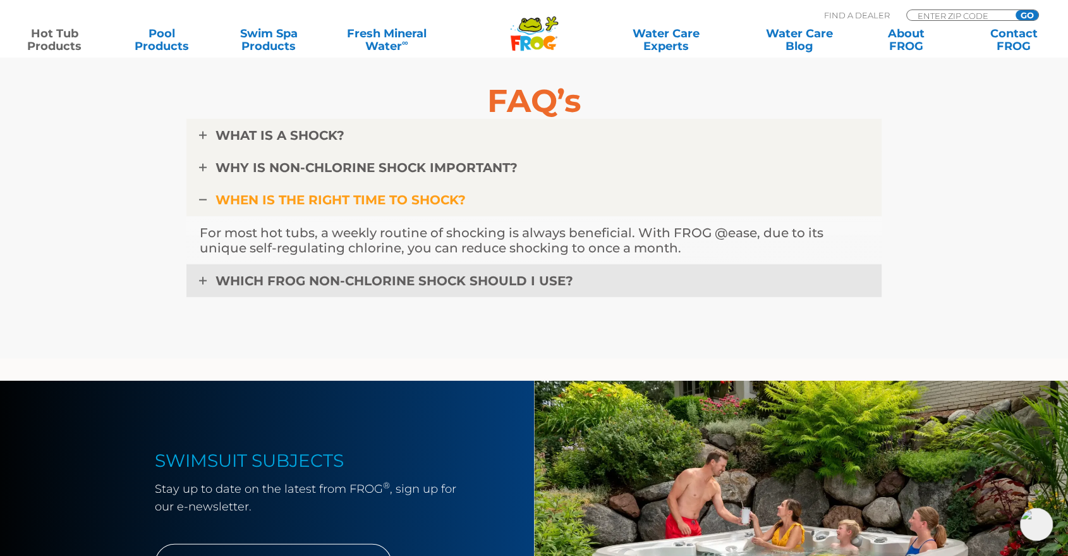
click at [207, 282] on link "WHICH FROG NON-CHLORINE SHOCK SHOULD I USE?" at bounding box center [533, 280] width 695 height 33
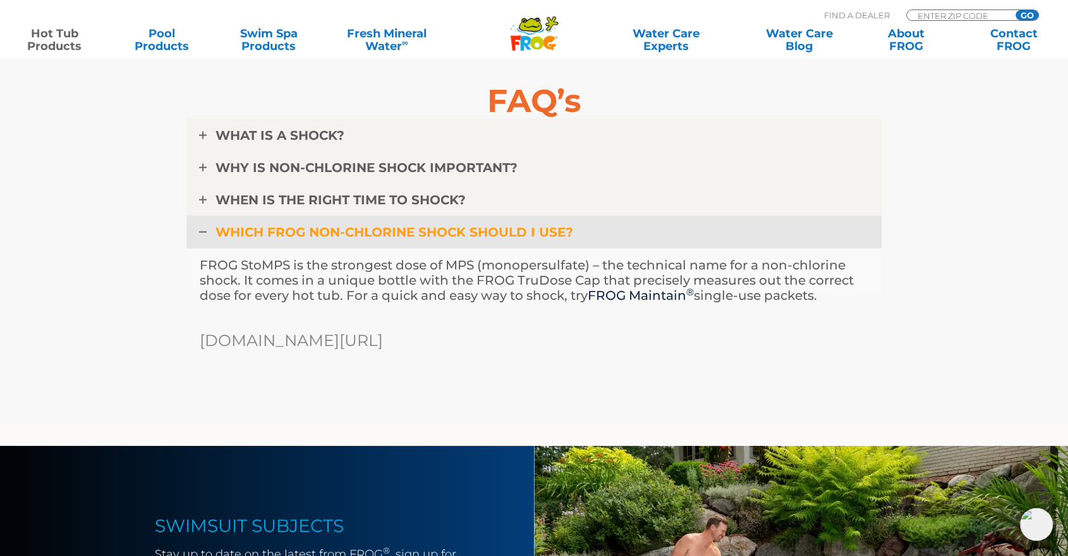
drag, startPoint x: 844, startPoint y: 300, endPoint x: 221, endPoint y: 233, distance: 626.9
click at [221, 233] on div "WHICH FROG NON-CHLORINE SHOCK SHOULD I USE? FROG StoMPS is the strongest dose o…" at bounding box center [533, 289] width 695 height 147
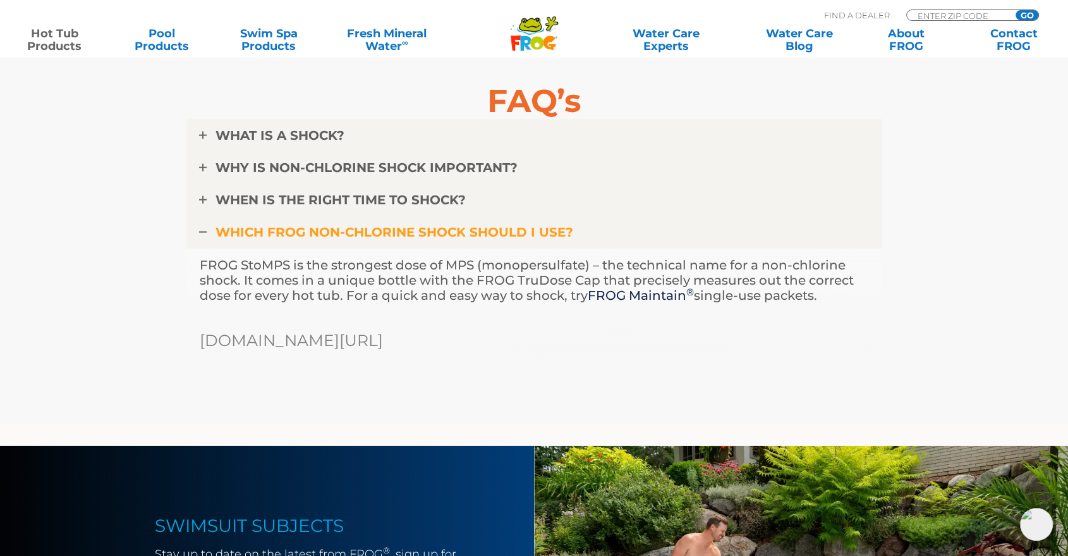
copy div "WHICH FROG NON-CHLORINE SHOCK SHOULD I USE? FROG StoMPS is the strongest dose o…"
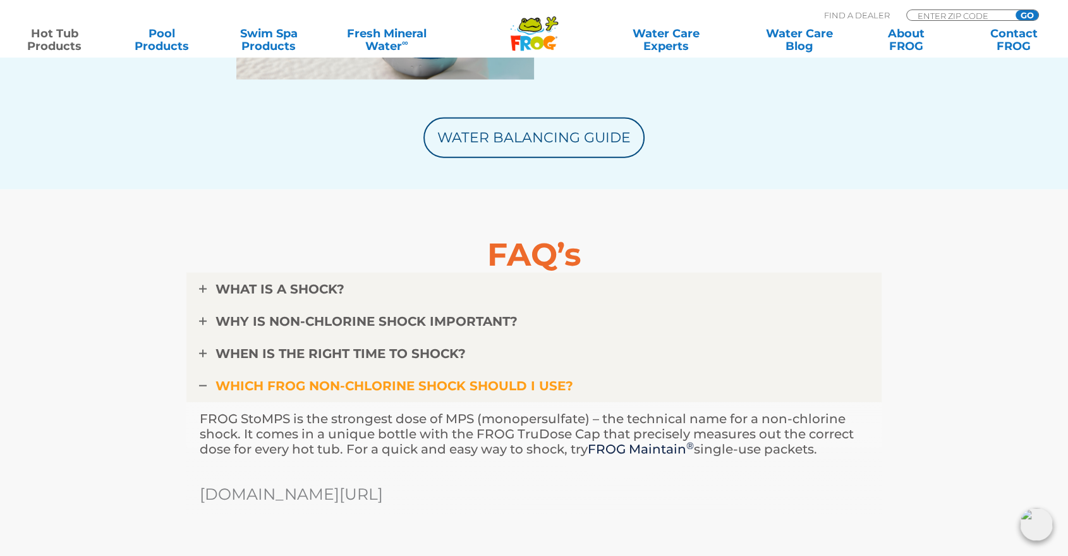
scroll to position [2879, 0]
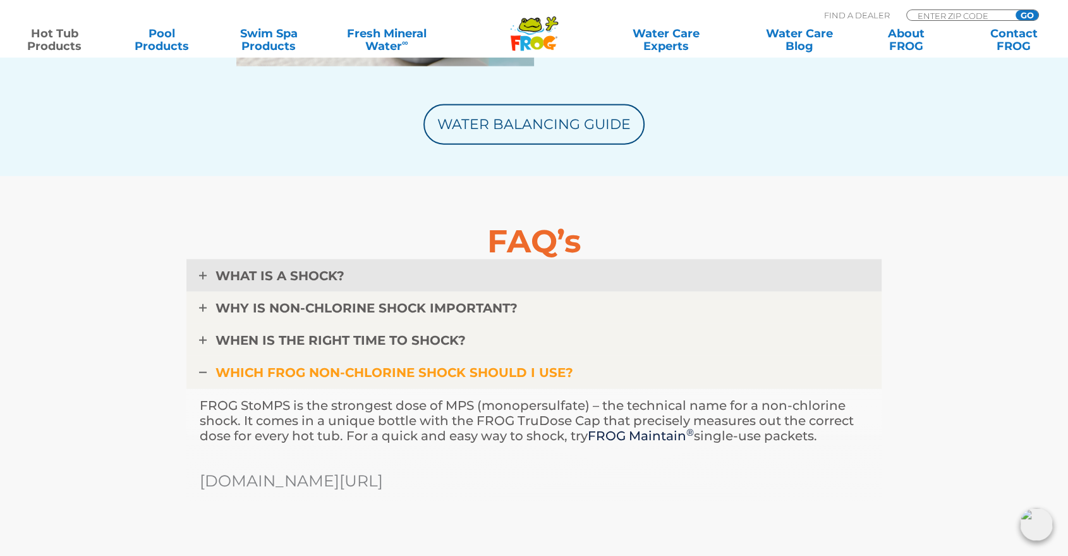
click at [212, 273] on link "WHAT IS A SHOCK?" at bounding box center [533, 275] width 695 height 33
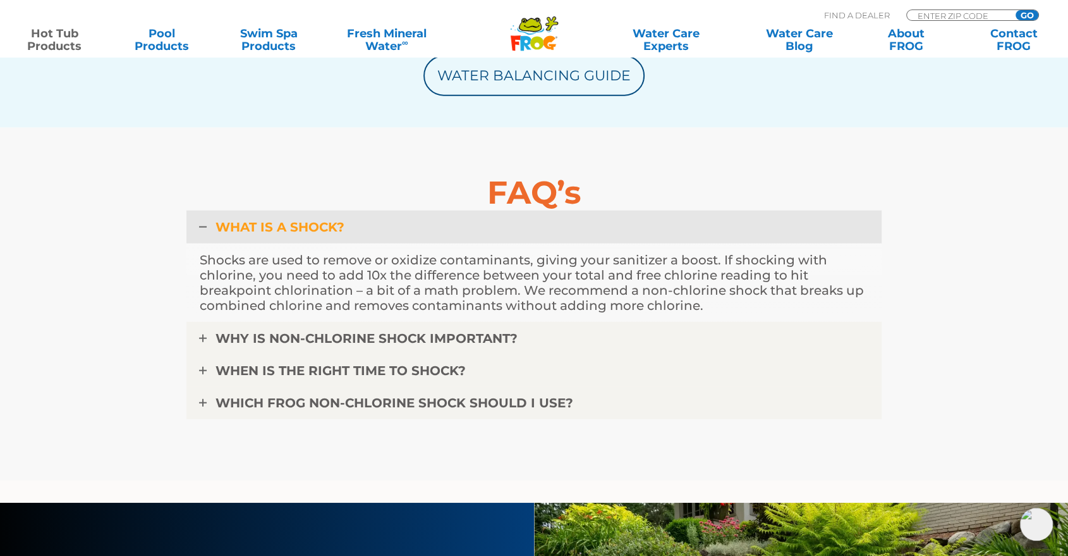
scroll to position [2949, 0]
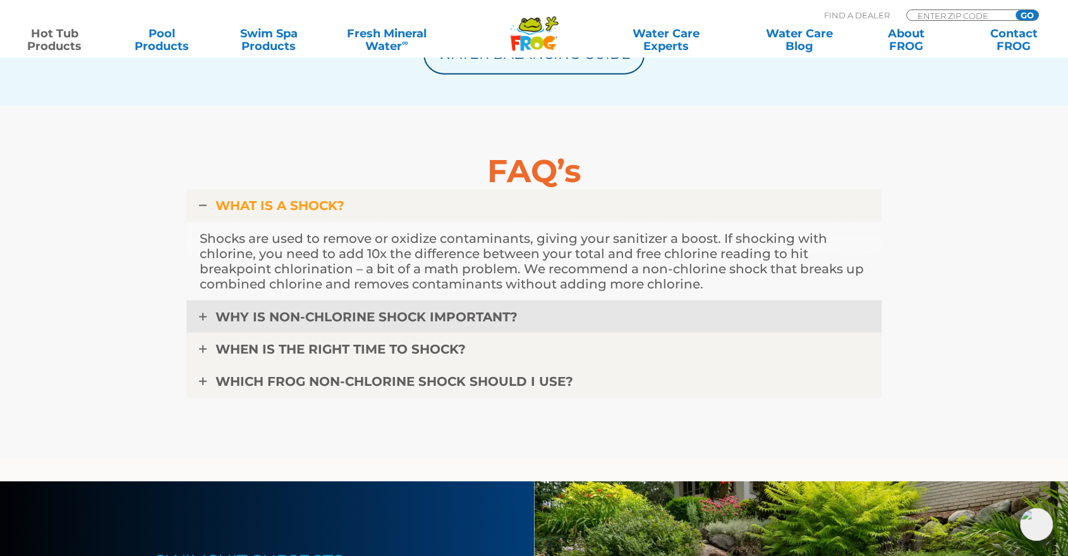
click at [310, 315] on span "WHY IS NON-CHLORINE SHOCK IMPORTANT?" at bounding box center [367, 316] width 302 height 15
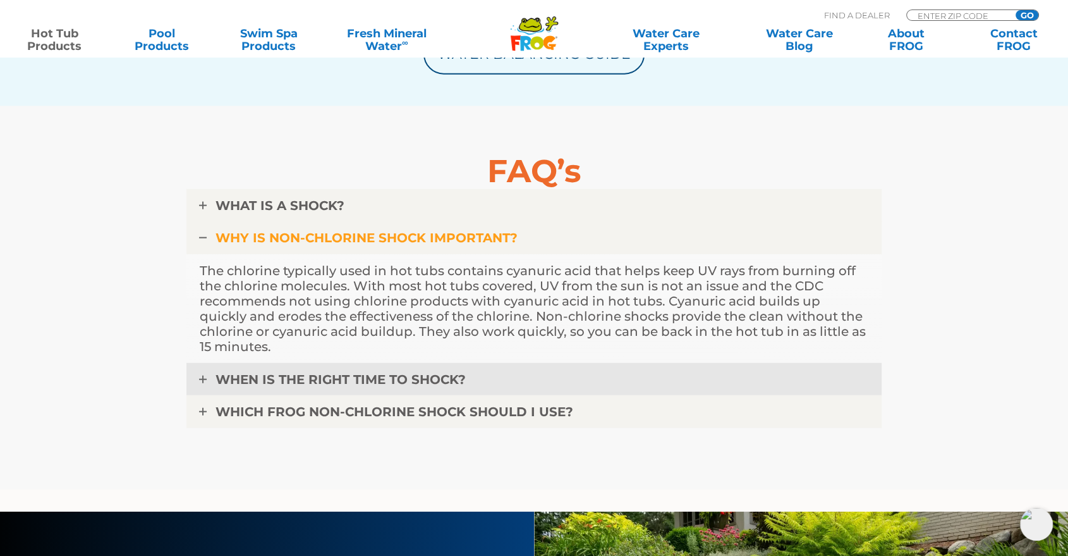
click at [257, 373] on span "WHEN IS THE RIGHT TIME TO SHOCK?" at bounding box center [341, 379] width 250 height 15
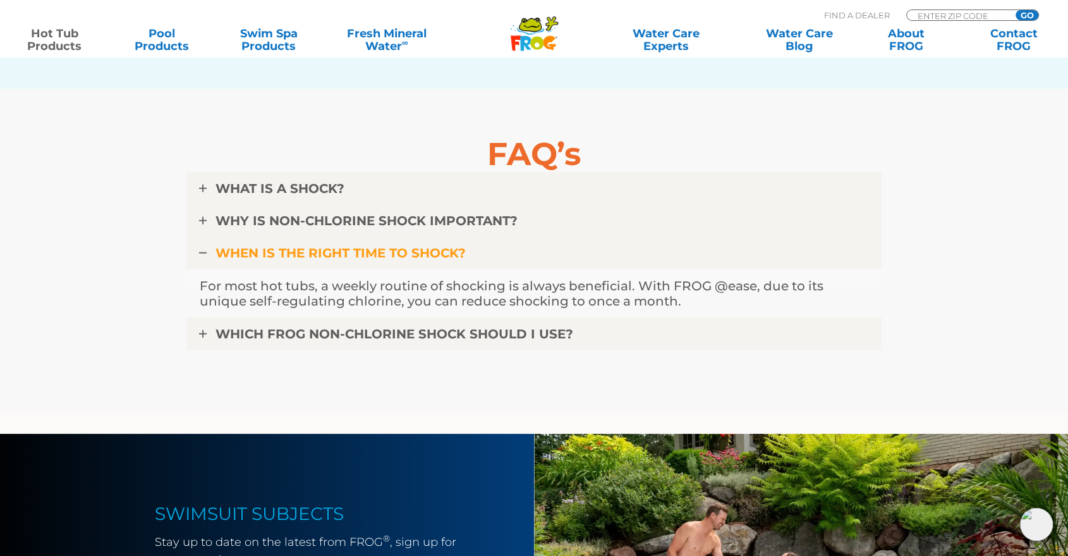
scroll to position [3090, 0]
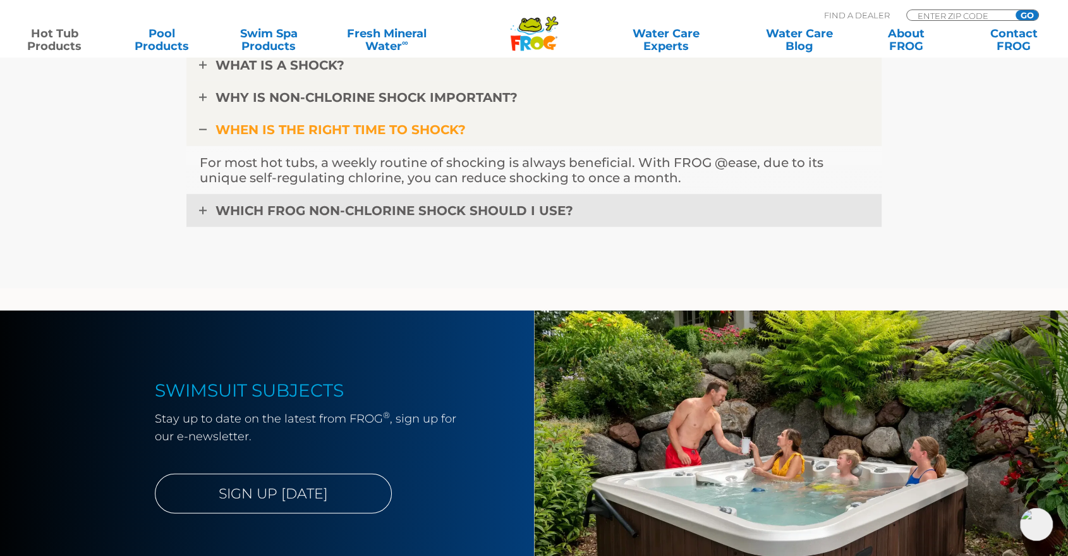
click at [407, 207] on span "WHICH FROG NON-CHLORINE SHOCK SHOULD I USE?" at bounding box center [395, 210] width 358 height 15
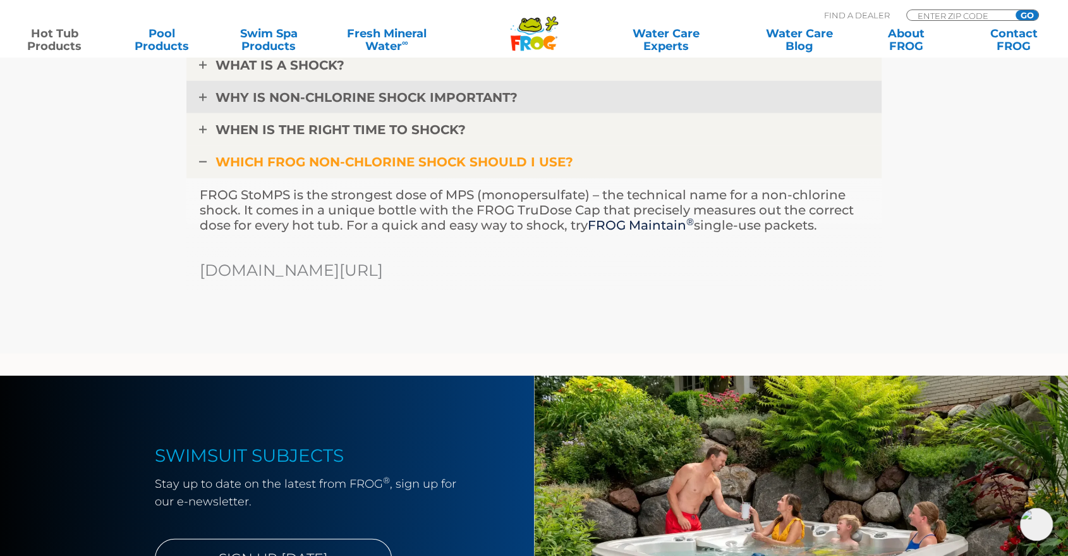
click at [392, 99] on span "WHY IS NON-CHLORINE SHOCK IMPORTANT?" at bounding box center [367, 97] width 302 height 15
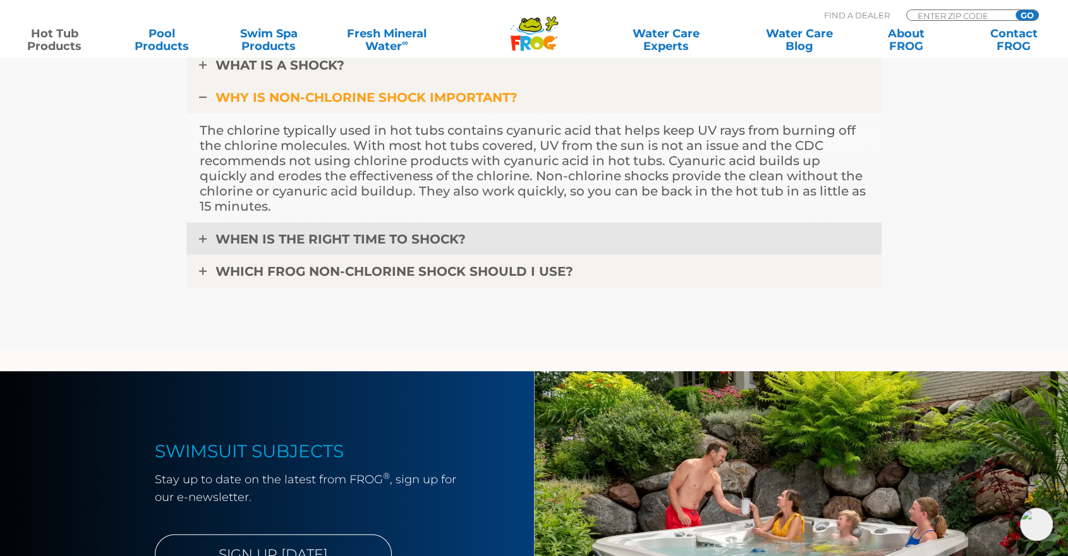
click at [397, 241] on span "WHEN IS THE RIGHT TIME TO SHOCK?" at bounding box center [341, 238] width 250 height 15
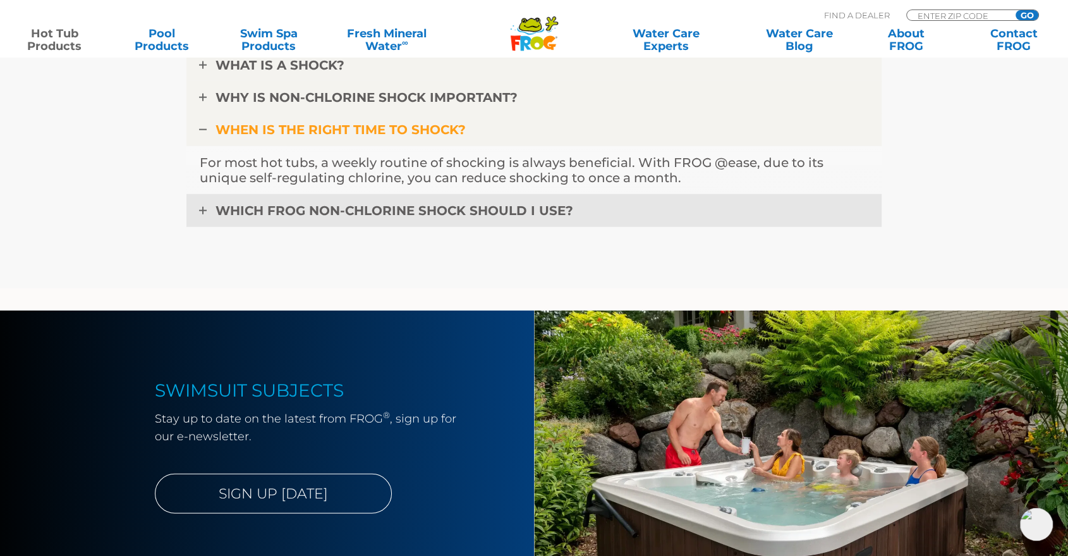
click at [437, 204] on span "WHICH FROG NON-CHLORINE SHOCK SHOULD I USE?" at bounding box center [395, 210] width 358 height 15
